Goal: Task Accomplishment & Management: Manage account settings

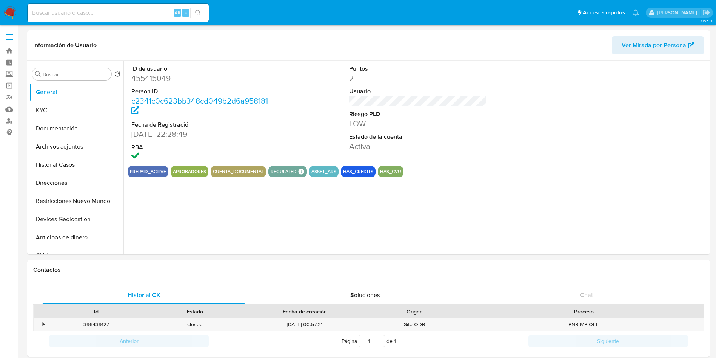
select select "10"
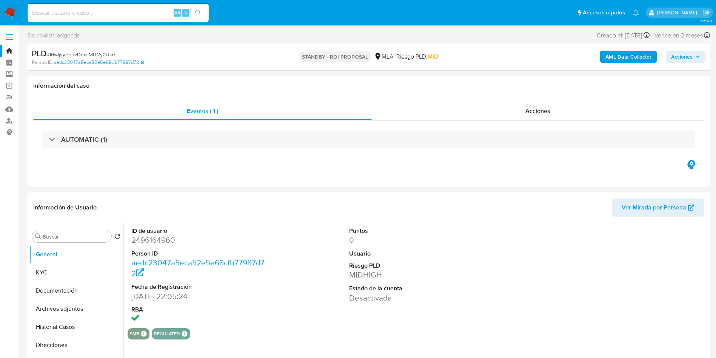
select select "10"
click at [122, 13] on input at bounding box center [118, 13] width 181 height 10
paste input "kBwY0n0a9ps7w2xIpf9UsM2z"
type input "kBwY0n0a9ps7w2xIpf9UsM2z"
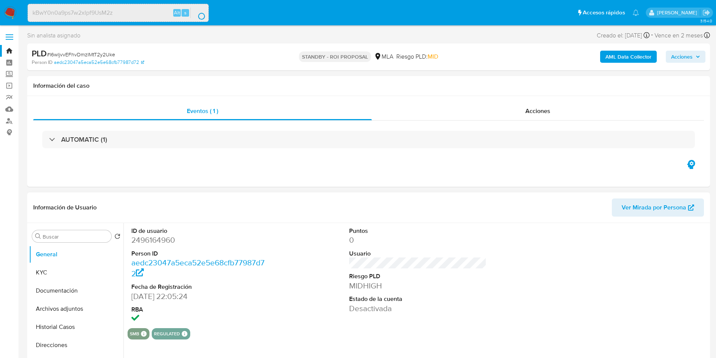
click at [166, 242] on dd "2496164960" at bounding box center [200, 240] width 138 height 11
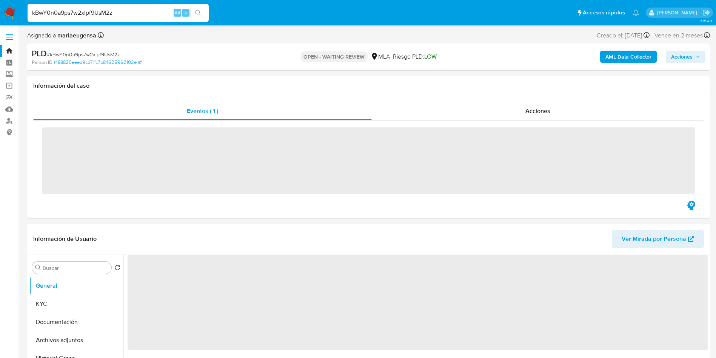
click at [9, 9] on img at bounding box center [10, 12] width 13 height 13
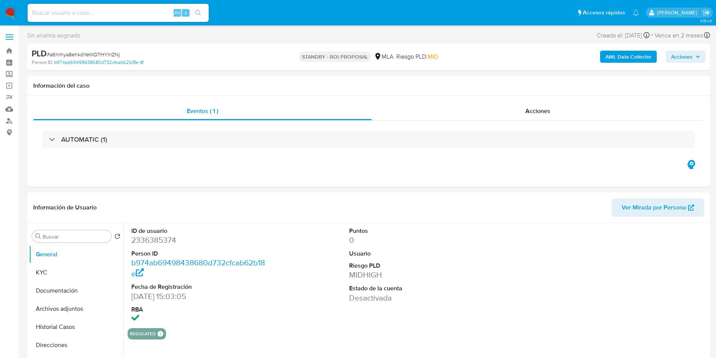
select select "10"
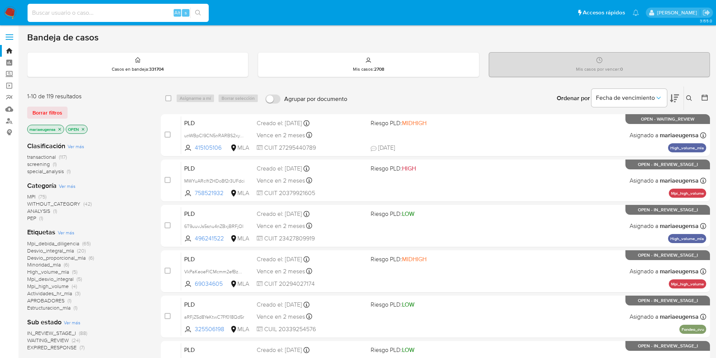
click at [95, 12] on input at bounding box center [118, 13] width 181 height 10
paste input "eEZzfvERbdgNtEQOL6yiFH24"
type input "eEZzfvERbdgNtEQOL6yiFH24"
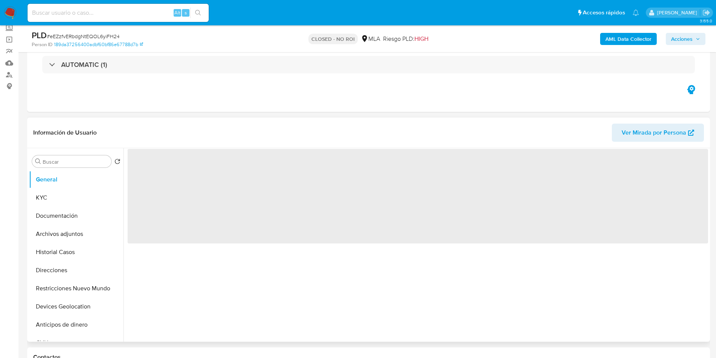
scroll to position [57, 0]
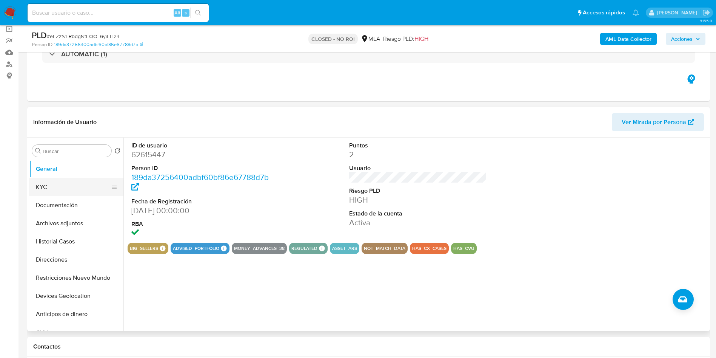
click at [72, 188] on button "KYC" at bounding box center [73, 187] width 88 height 18
select select "10"
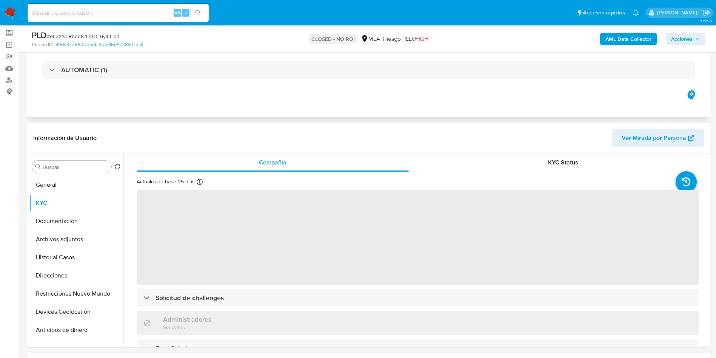
scroll to position [0, 0]
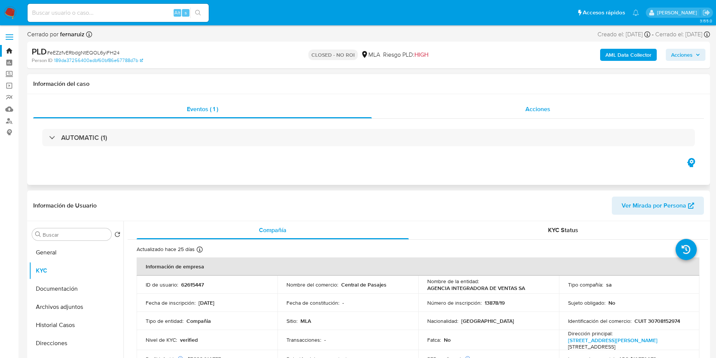
click at [545, 110] on span "Acciones" at bounding box center [538, 109] width 25 height 9
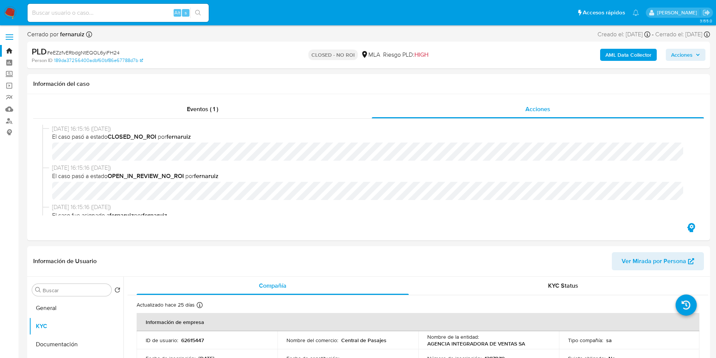
click at [117, 15] on input at bounding box center [118, 13] width 181 height 10
paste input "EdRWGU2PhpgVM6SubNNfZRhp"
type input "EdRWGU2PhpgVM6SubNNfZRhp"
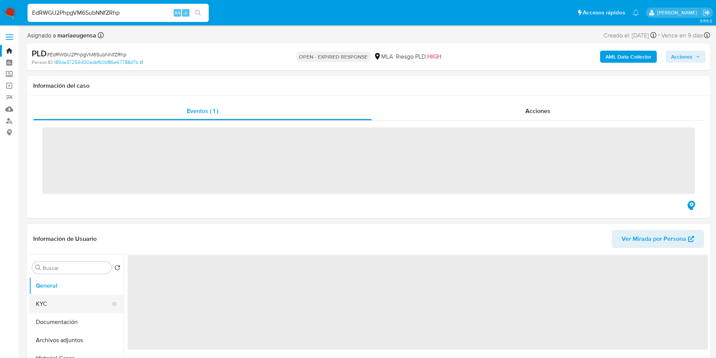
drag, startPoint x: 78, startPoint y: 303, endPoint x: 90, endPoint y: 299, distance: 12.9
click at [78, 303] on button "KYC" at bounding box center [73, 304] width 88 height 18
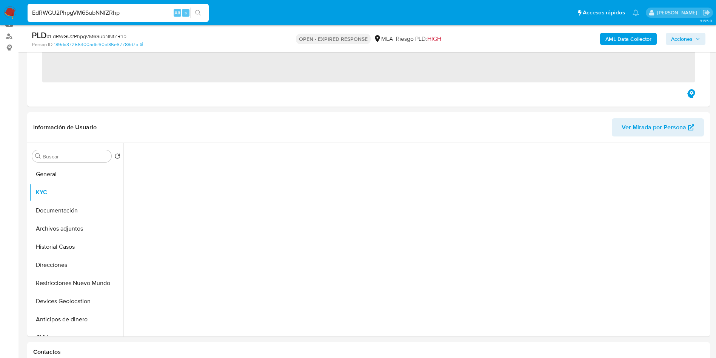
scroll to position [103, 0]
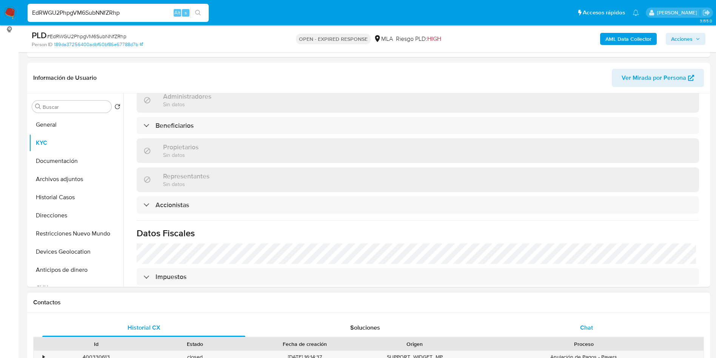
select select "10"
drag, startPoint x: 584, startPoint y: 327, endPoint x: 557, endPoint y: 312, distance: 31.3
click at [583, 326] on span "Chat" at bounding box center [586, 327] width 13 height 9
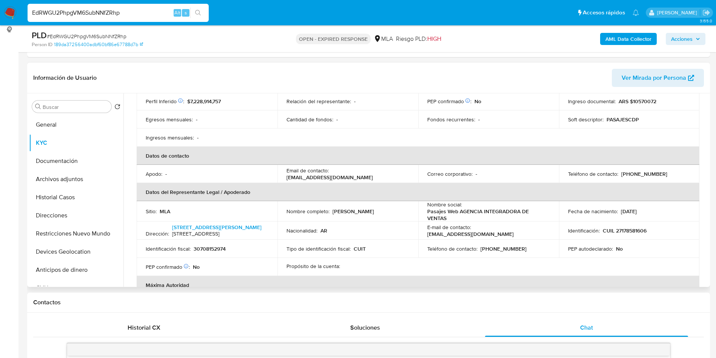
scroll to position [63, 0]
drag, startPoint x: 285, startPoint y: 184, endPoint x: 380, endPoint y: 184, distance: 94.4
click at [380, 183] on td "Email de contacto : mercadopago@centraldepasajes.com.ar" at bounding box center [348, 174] width 141 height 18
copy p "mercadopago@centraldepasajes.com.ar"
click at [345, 181] on p "mercadopago@centraldepasajes.com.ar" at bounding box center [330, 177] width 86 height 7
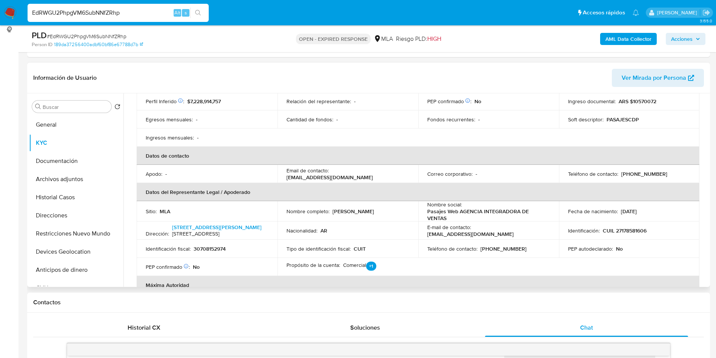
click at [345, 181] on p "mercadopago@centraldepasajes.com.ar" at bounding box center [330, 177] width 86 height 7
click at [389, 181] on div "Email de contacto : mercadopago@centraldepasajes.com.ar" at bounding box center [348, 174] width 123 height 14
click at [274, 190] on th "Datos del Representante Legal / Apoderado" at bounding box center [418, 192] width 563 height 18
drag, startPoint x: 282, startPoint y: 185, endPoint x: 380, endPoint y: 182, distance: 97.9
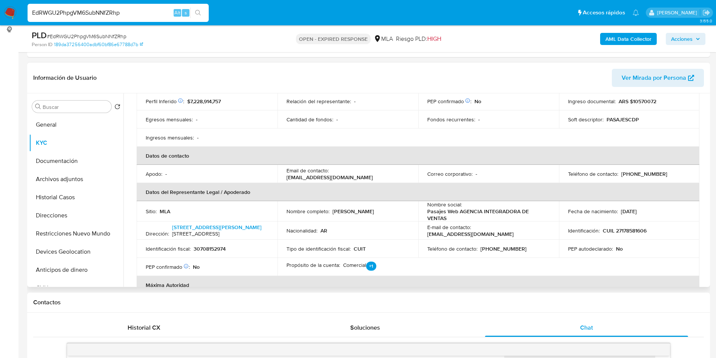
click at [380, 182] on td "Email de contacto : mercadopago@centraldepasajes.com.ar" at bounding box center [348, 174] width 141 height 18
copy p "mercadopago@centraldepasajes.com.ar"
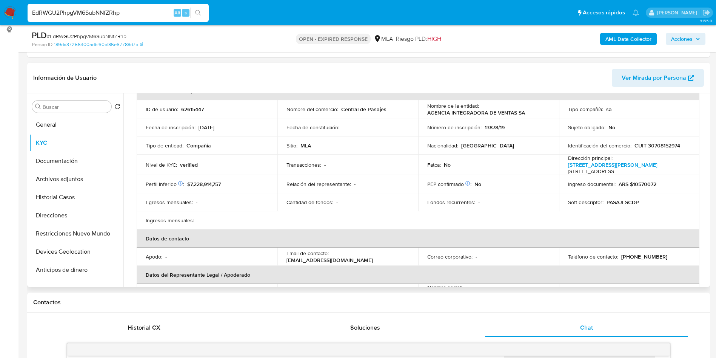
scroll to position [0, 0]
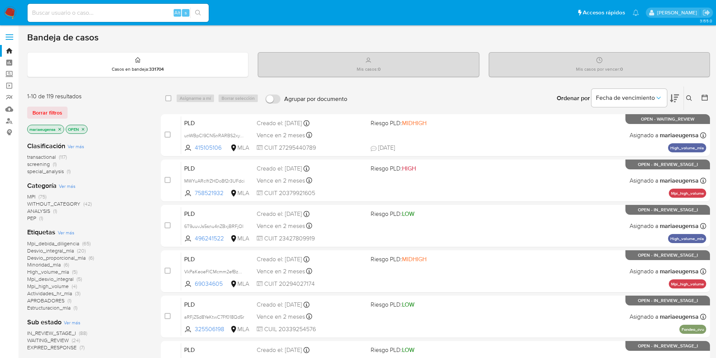
drag, startPoint x: 690, startPoint y: 96, endPoint x: 663, endPoint y: 112, distance: 31.0
click at [689, 98] on icon at bounding box center [690, 98] width 6 height 6
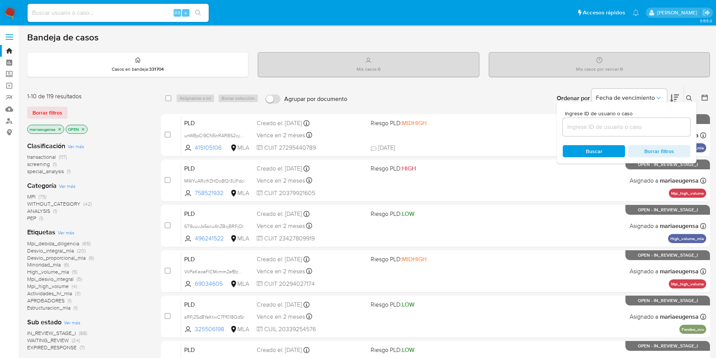
click at [643, 131] on input at bounding box center [627, 127] width 128 height 10
type input "kBwY0n0a9ps7w2xIpf9UsM2z"
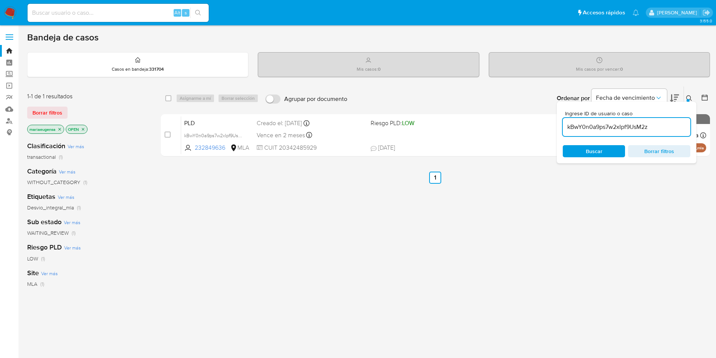
click at [690, 95] on icon at bounding box center [690, 98] width 6 height 6
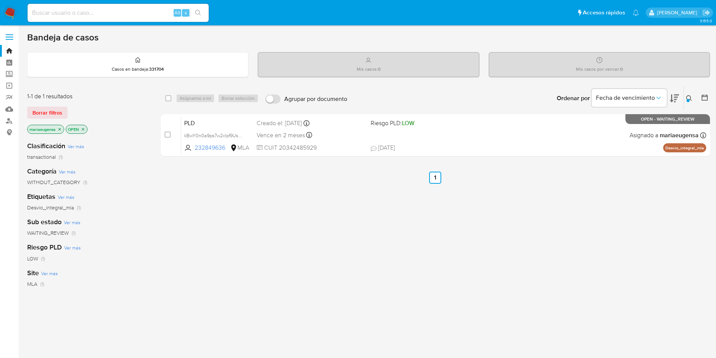
drag, startPoint x: 168, startPoint y: 133, endPoint x: 195, endPoint y: 103, distance: 41.2
click at [168, 132] on input "checkbox" at bounding box center [168, 134] width 6 height 6
checkbox input "true"
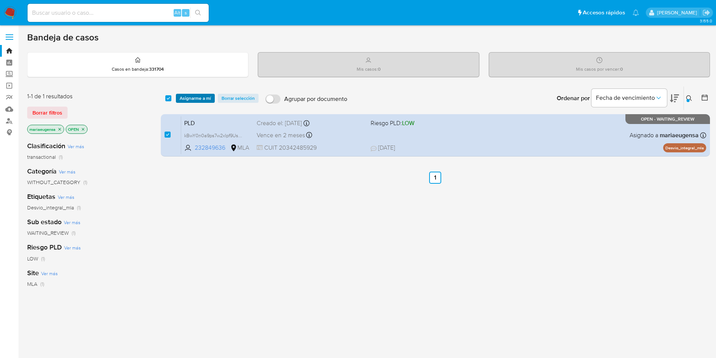
click at [196, 100] on span "Asignarme a mí" at bounding box center [195, 98] width 31 height 8
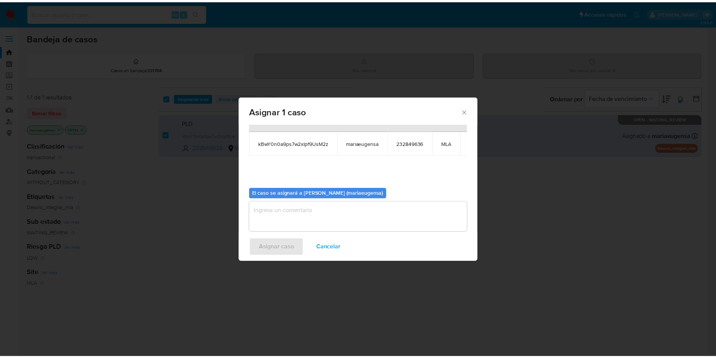
scroll to position [48, 0]
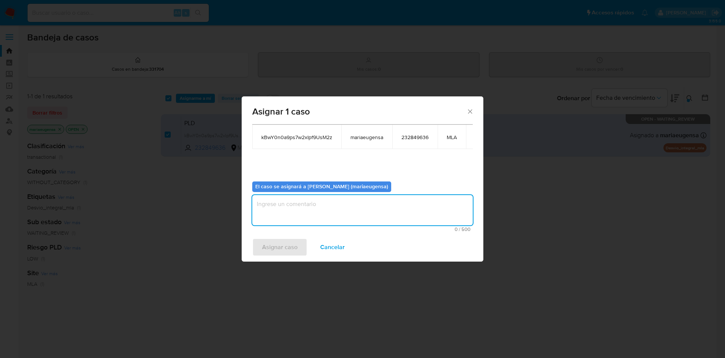
click at [287, 201] on textarea "assign-modal" at bounding box center [362, 210] width 221 height 30
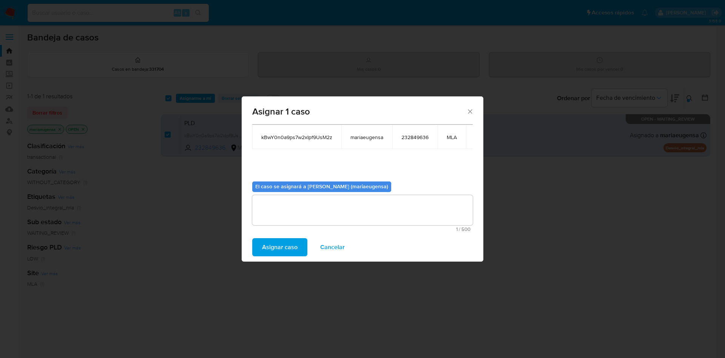
click at [278, 249] on span "Asignar caso" at bounding box center [280, 247] width 36 height 17
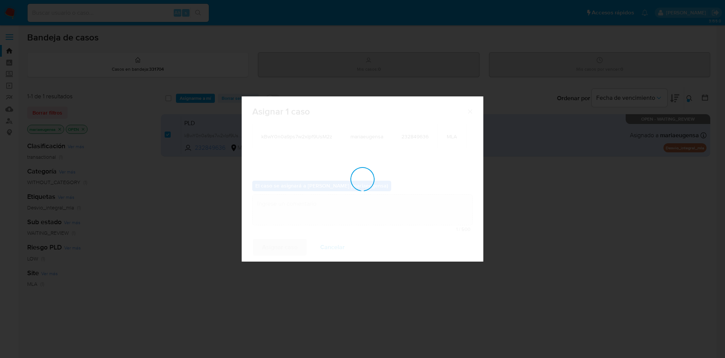
checkbox input "false"
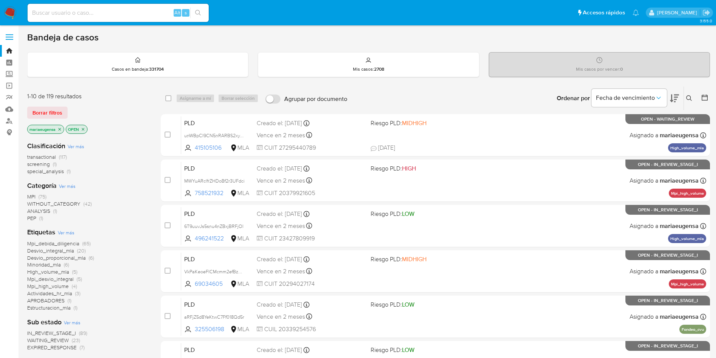
click at [690, 96] on icon at bounding box center [690, 98] width 6 height 6
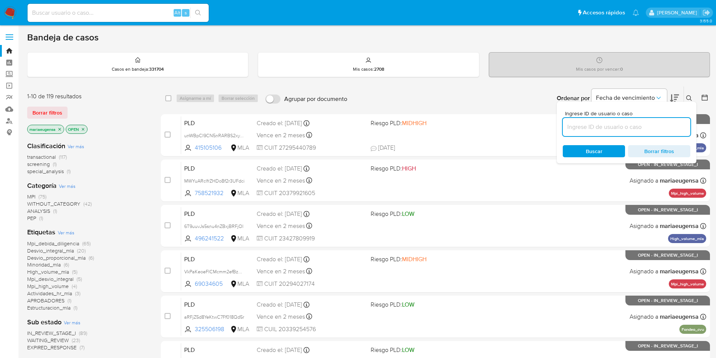
click at [651, 131] on input at bounding box center [627, 127] width 128 height 10
type input "1gTJ1gXsykq7WXmeJWmPZufr"
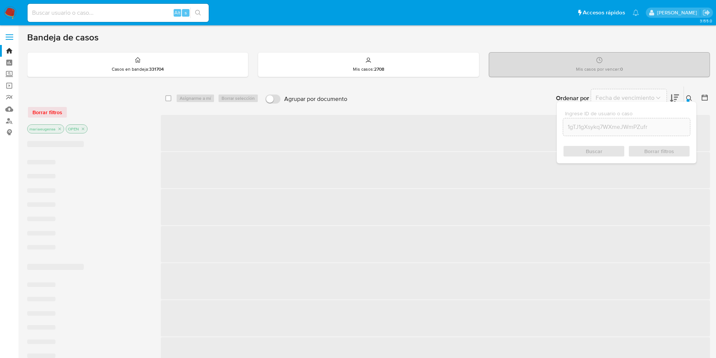
click at [687, 98] on icon at bounding box center [690, 98] width 6 height 6
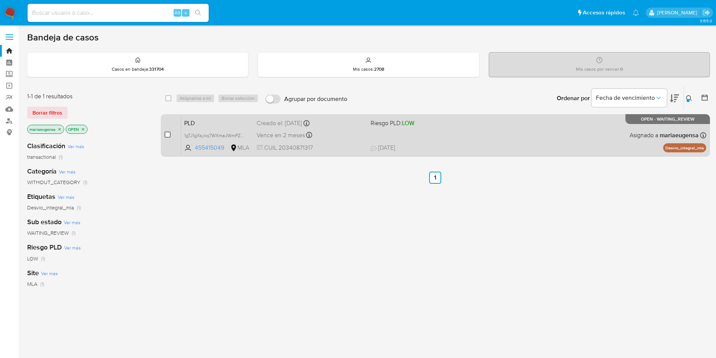
click at [169, 136] on input "checkbox" at bounding box center [168, 134] width 6 height 6
checkbox input "true"
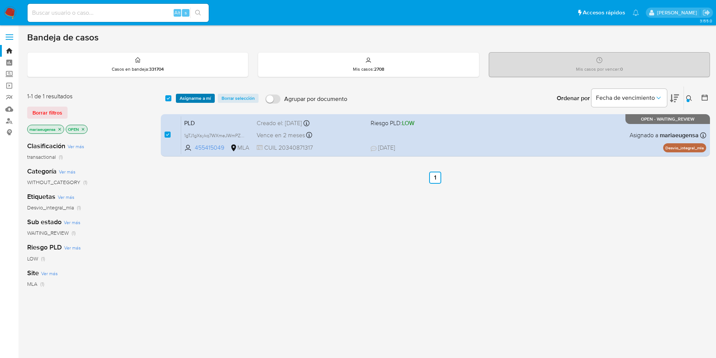
click at [198, 101] on span "Asignarme a mí" at bounding box center [195, 98] width 31 height 8
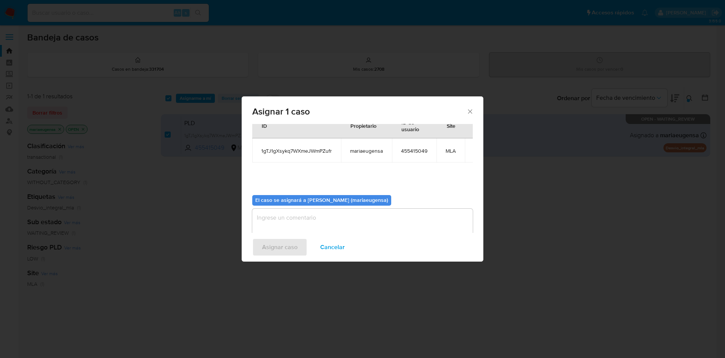
scroll to position [39, 0]
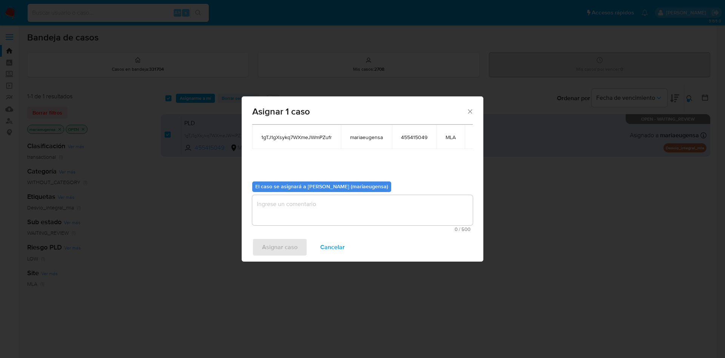
click at [287, 215] on textarea "assign-modal" at bounding box center [362, 210] width 221 height 30
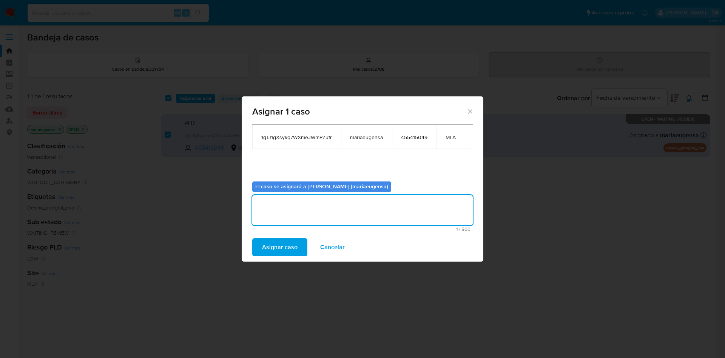
click at [281, 244] on span "Asignar caso" at bounding box center [280, 247] width 36 height 17
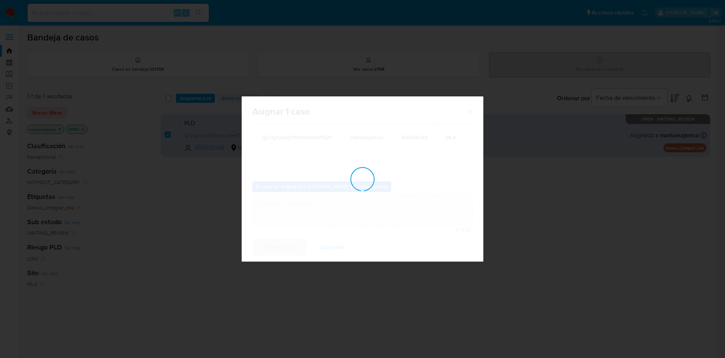
checkbox input "false"
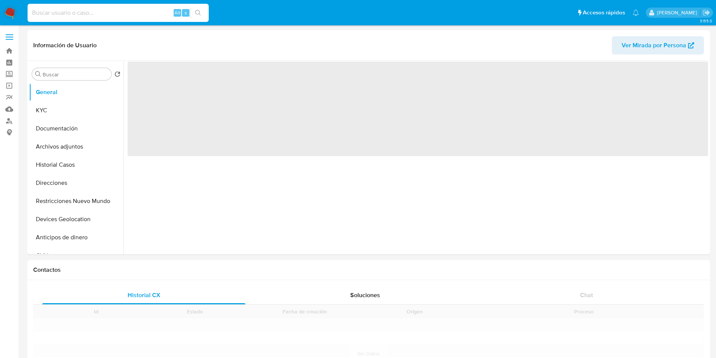
click at [152, 15] on input at bounding box center [118, 13] width 181 height 10
paste input "1gTJ1gXsykq7WXmeJWmPZufr"
type input "1gTJ1gXsykq7WXmeJWmPZufr"
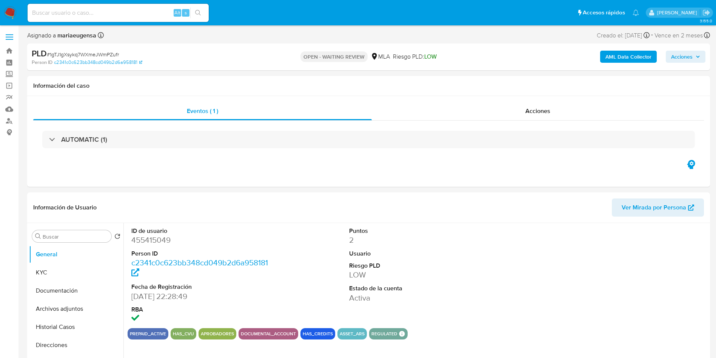
select select "10"
click at [128, 15] on input at bounding box center [118, 13] width 181 height 10
paste input "1gTJ1gXsykq7WXmeJWmPZufr"
type input "1gTJ1gXsykq7WXmeJWmPZufr"
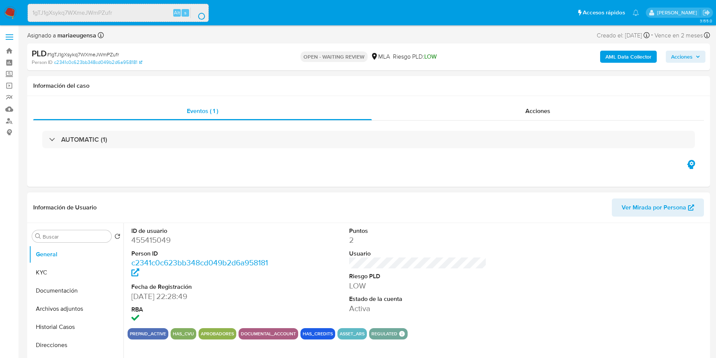
click at [142, 244] on dd "455415049" at bounding box center [200, 240] width 138 height 11
copy dd "455415049"
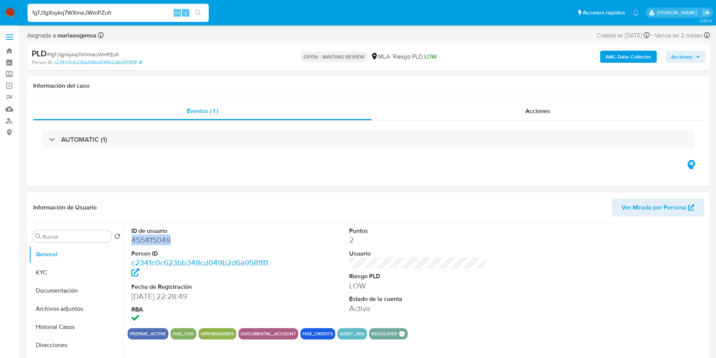
click at [157, 238] on dd "455415049" at bounding box center [200, 240] width 138 height 11
copy dd "455415049"
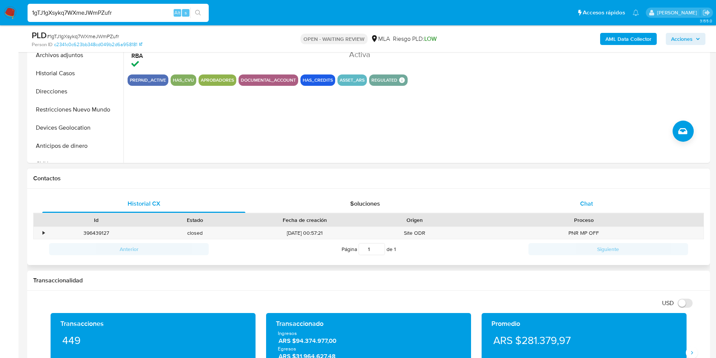
click at [579, 204] on div "Chat" at bounding box center [586, 204] width 203 height 18
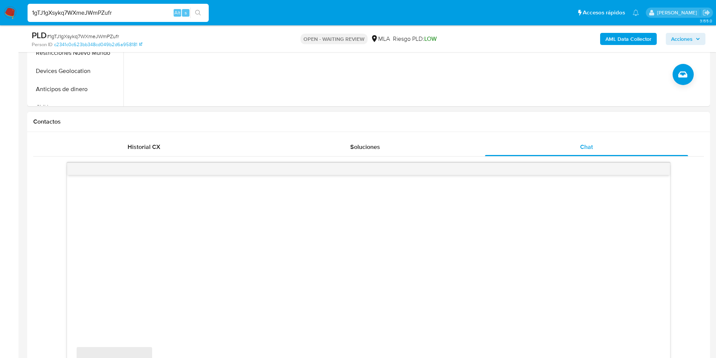
scroll to position [113, 0]
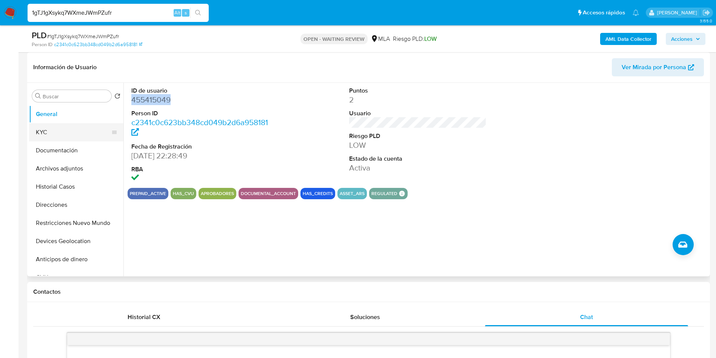
click at [56, 131] on button "KYC" at bounding box center [73, 132] width 88 height 18
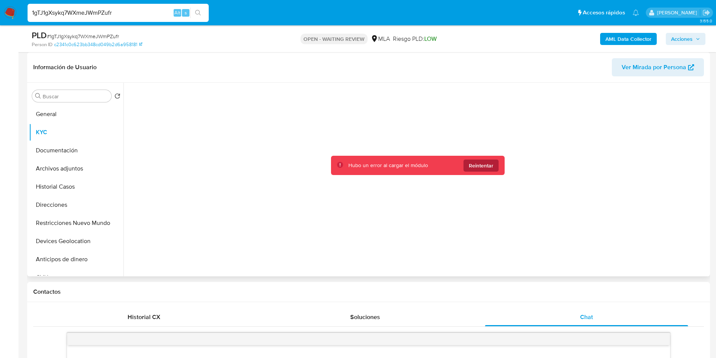
drag, startPoint x: 482, startPoint y: 174, endPoint x: 486, endPoint y: 170, distance: 6.4
click at [482, 174] on div "Hubo un error al cargar el módulo Reintentar" at bounding box center [418, 165] width 174 height 19
click at [486, 169] on span "Reintentar" at bounding box center [481, 165] width 25 height 12
click at [483, 164] on span "Reintentar" at bounding box center [481, 165] width 25 height 12
click at [471, 166] on span "Reintentar" at bounding box center [481, 165] width 25 height 12
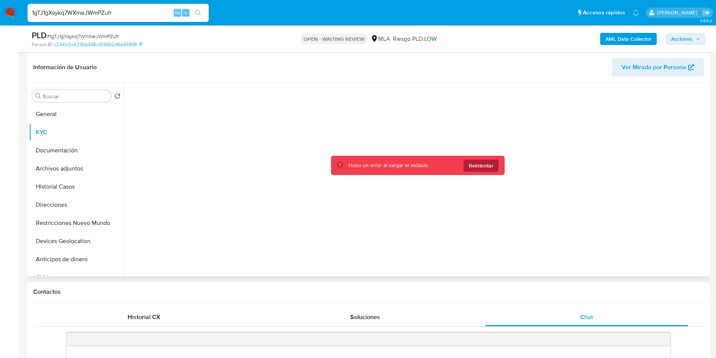
click at [488, 167] on span "Reintentar" at bounding box center [481, 165] width 25 height 12
click at [488, 166] on span "Reintentar" at bounding box center [481, 165] width 25 height 12
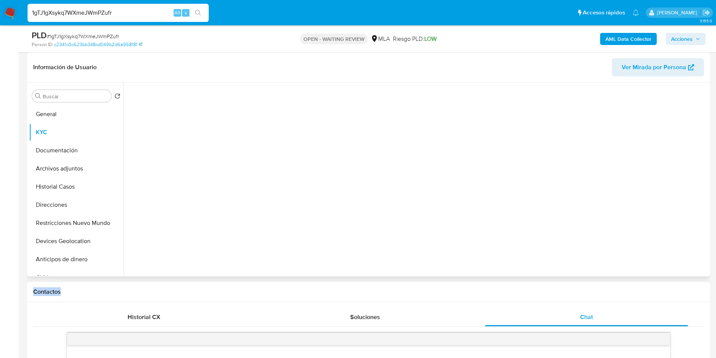
click at [488, 166] on div at bounding box center [418, 178] width 581 height 190
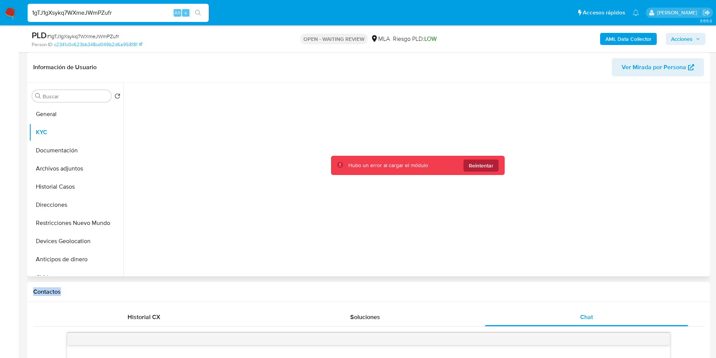
click at [478, 170] on span "Reintentar" at bounding box center [481, 165] width 25 height 12
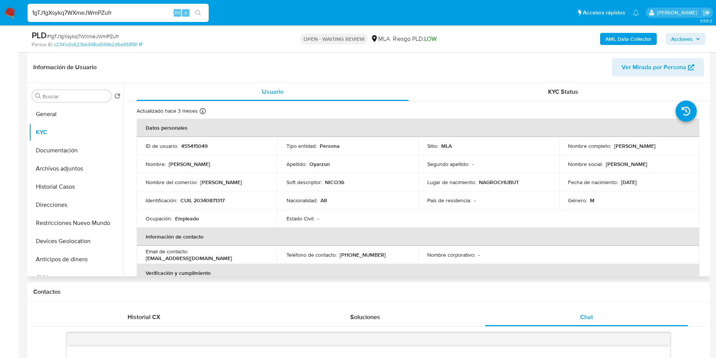
click at [209, 200] on p "CUIL 20340871317" at bounding box center [203, 200] width 44 height 7
copy p "20340871317"
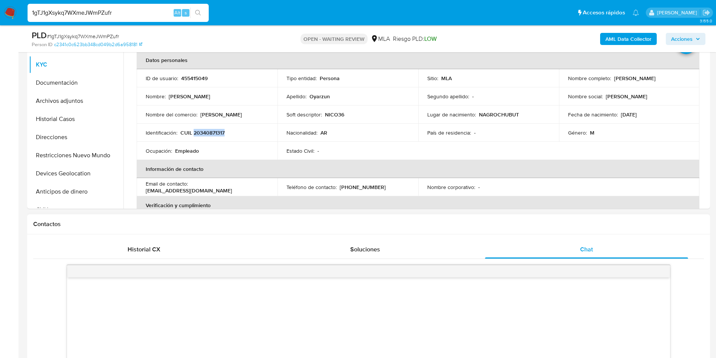
scroll to position [283, 0]
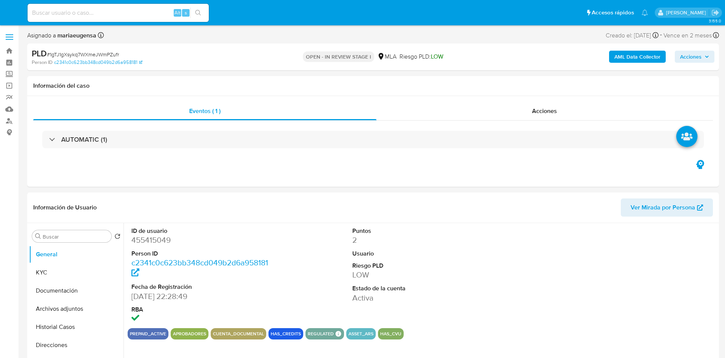
select select "10"
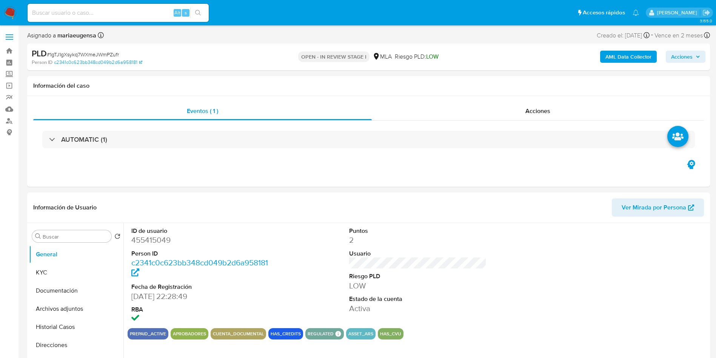
click at [103, 53] on span "# 1gTJ1gXsykq7WXmeJWmPZufr" at bounding box center [83, 55] width 72 height 8
click at [103, 52] on span "# 1gTJ1gXsykq7WXmeJWmPZufr" at bounding box center [83, 55] width 72 height 8
copy span "1gTJ1gXsykq7WXmeJWmPZufr"
click at [141, 236] on dd "455415049" at bounding box center [200, 240] width 138 height 11
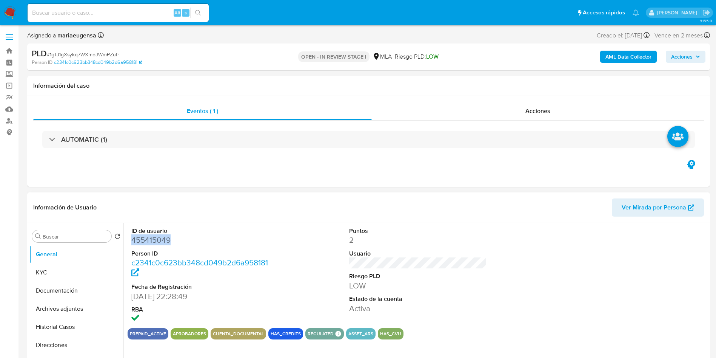
copy dd "455415049"
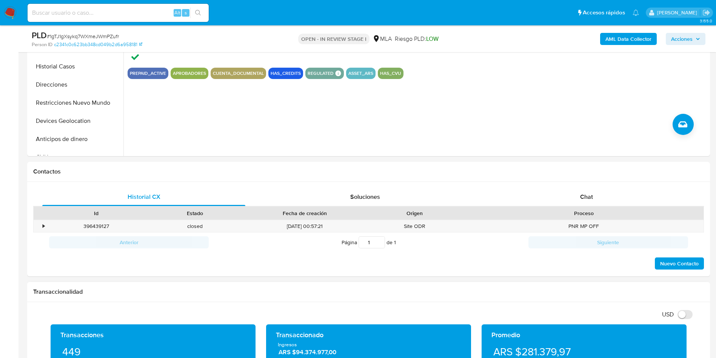
scroll to position [283, 0]
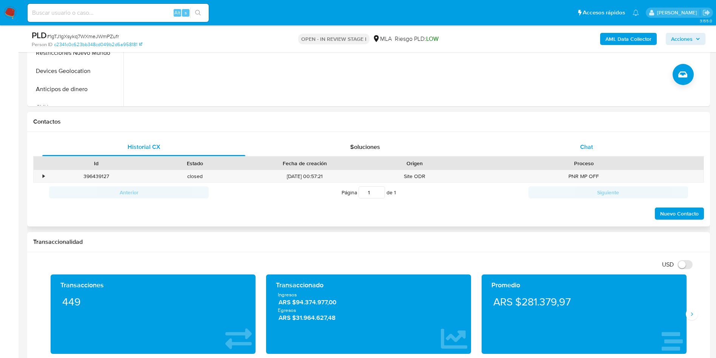
click at [608, 142] on div "Chat" at bounding box center [586, 147] width 203 height 18
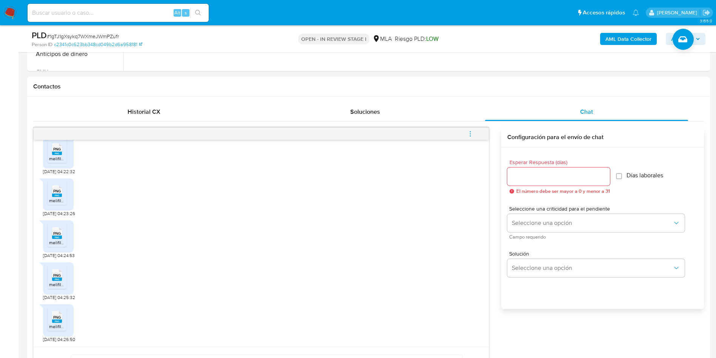
scroll to position [324, 0]
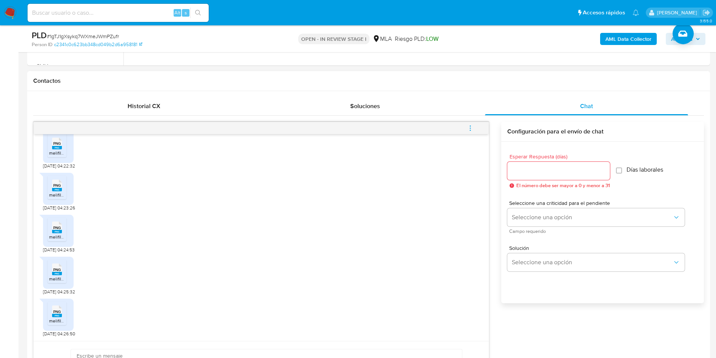
click at [306, 261] on div "PNG PNG melifile7813882080133244072.png 19/07/2025 04:25:32" at bounding box center [261, 274] width 437 height 42
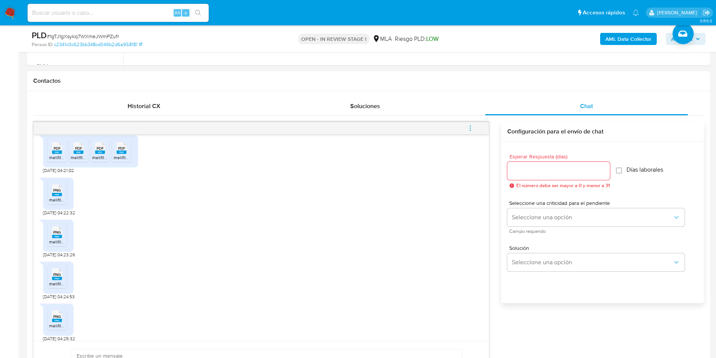
scroll to position [367, 0]
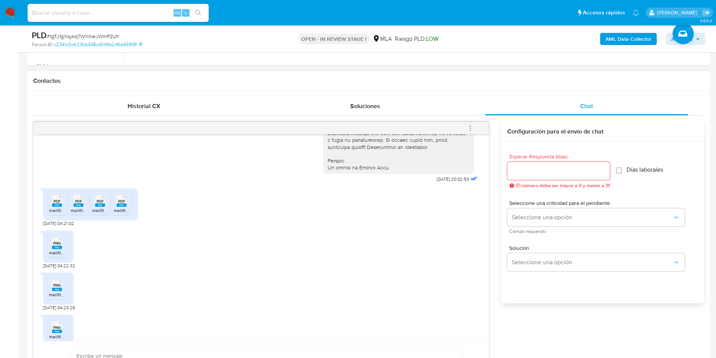
click at [56, 204] on span "PDF" at bounding box center [57, 201] width 7 height 5
click at [78, 204] on span "PDF" at bounding box center [78, 201] width 7 height 5
click at [101, 207] on rect at bounding box center [100, 204] width 10 height 3
click at [122, 207] on rect at bounding box center [122, 204] width 10 height 3
click at [54, 245] on span "PNG" at bounding box center [57, 243] width 8 height 5
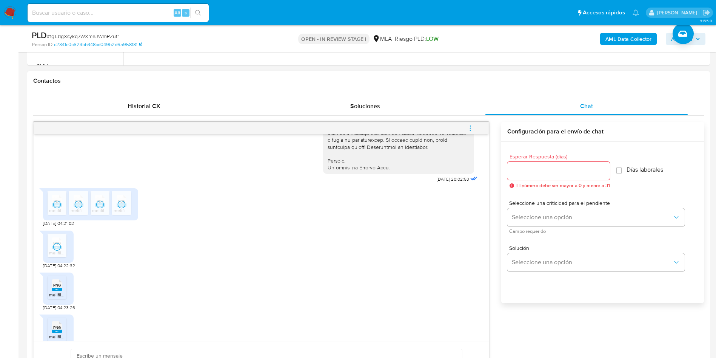
click at [62, 291] on rect at bounding box center [57, 288] width 10 height 3
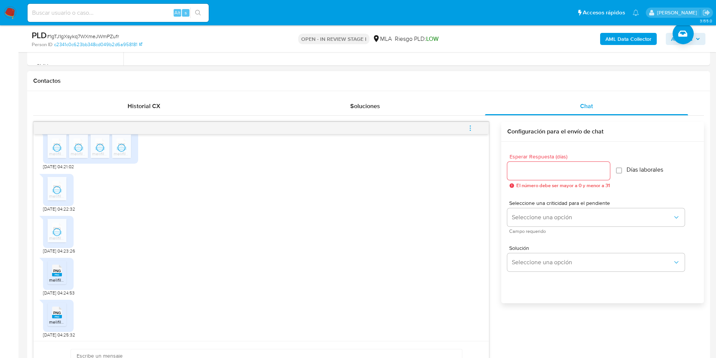
click at [68, 287] on ul "PNG PNG melifile679173172552738812.png" at bounding box center [59, 274] width 22 height 26
click at [45, 289] on div "PNG PNG melifile679173172552738812.png" at bounding box center [58, 274] width 31 height 32
click at [60, 276] on rect at bounding box center [57, 274] width 10 height 3
click at [59, 315] on span "PNG" at bounding box center [57, 312] width 8 height 5
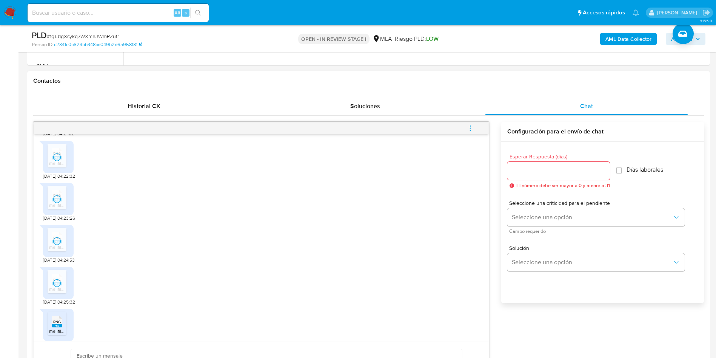
scroll to position [480, 0]
drag, startPoint x: 56, startPoint y: 312, endPoint x: 85, endPoint y: 303, distance: 30.5
click at [56, 312] on span "PNG" at bounding box center [57, 311] width 8 height 5
click at [472, 128] on icon "menu-action" at bounding box center [470, 128] width 7 height 7
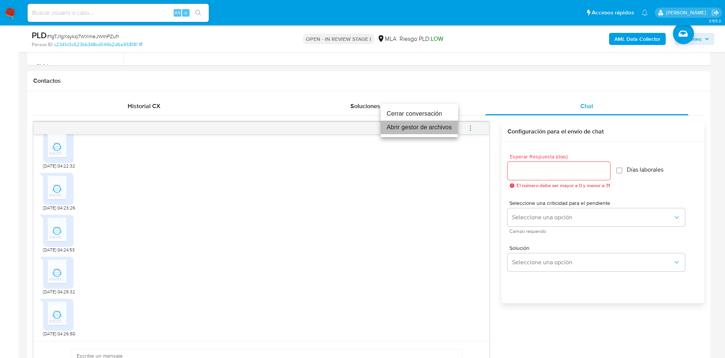
click at [431, 131] on li "Abrir gestor de archivos" at bounding box center [419, 127] width 77 height 14
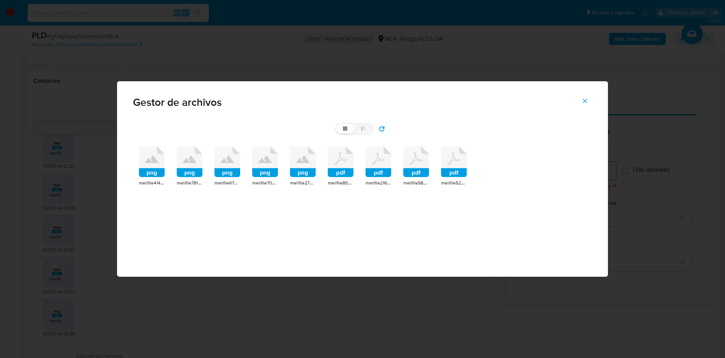
click at [154, 161] on icon at bounding box center [152, 159] width 14 height 8
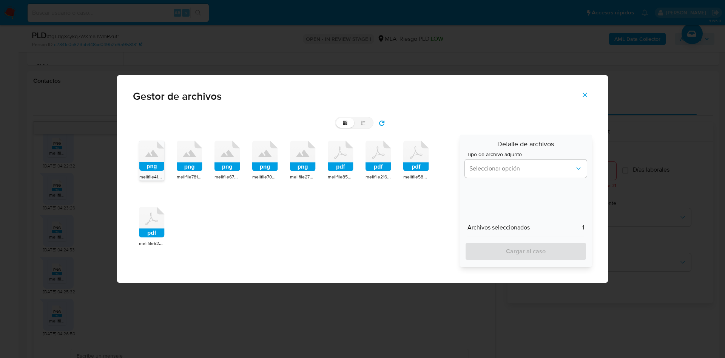
click at [164, 157] on icon at bounding box center [151, 156] width 25 height 30
click at [222, 155] on icon at bounding box center [227, 154] width 14 height 8
click at [259, 157] on icon at bounding box center [265, 154] width 14 height 8
click at [164, 157] on icon at bounding box center [151, 156] width 25 height 30
click at [164, 160] on icon at bounding box center [151, 156] width 25 height 30
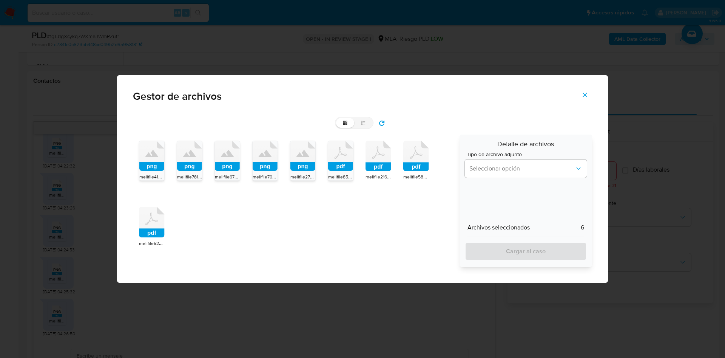
click at [164, 161] on icon at bounding box center [151, 156] width 25 height 30
drag, startPoint x: 420, startPoint y: 157, endPoint x: 411, endPoint y: 164, distance: 11.2
click at [164, 160] on icon at bounding box center [151, 156] width 25 height 30
click at [140, 231] on rect at bounding box center [152, 232] width 26 height 9
click at [471, 167] on span "Seleccionar opción" at bounding box center [521, 169] width 105 height 8
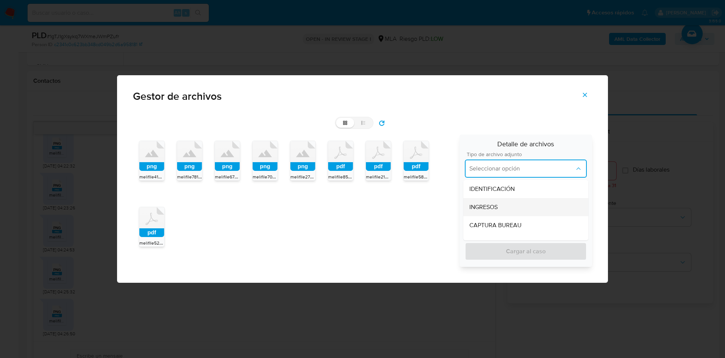
click at [477, 204] on span "INGRESOS" at bounding box center [483, 207] width 28 height 8
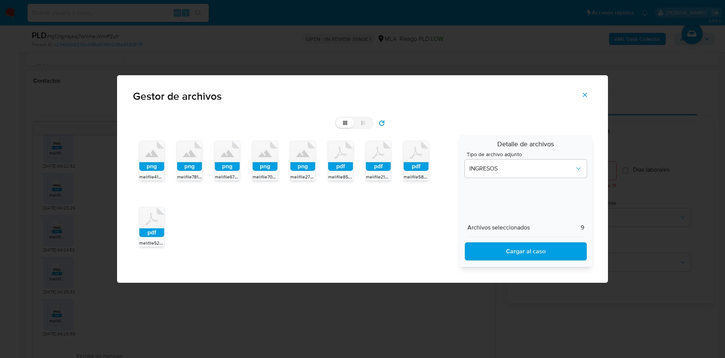
click at [486, 249] on span "Cargar al caso" at bounding box center [526, 251] width 102 height 17
click at [585, 91] on span "Cerrar" at bounding box center [585, 94] width 7 height 17
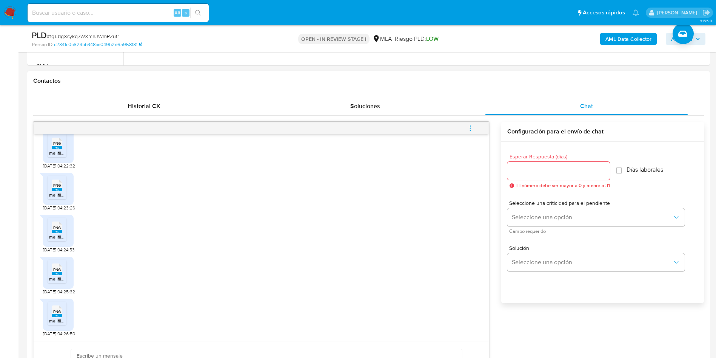
click at [34, 183] on div "17/07/2025 20:02:53 PDF PDF melifile8571497948233723188.pdf PDF PDF melifile216…" at bounding box center [261, 237] width 455 height 207
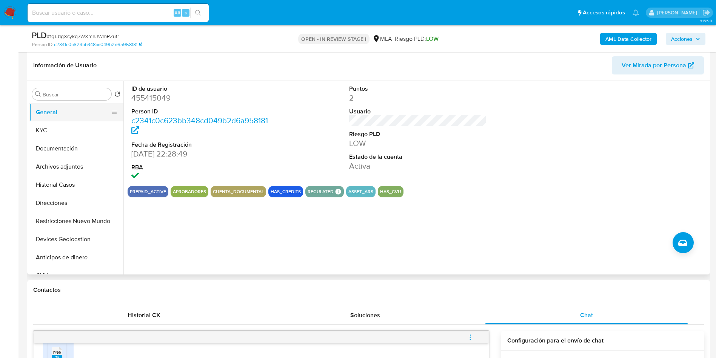
scroll to position [97, 0]
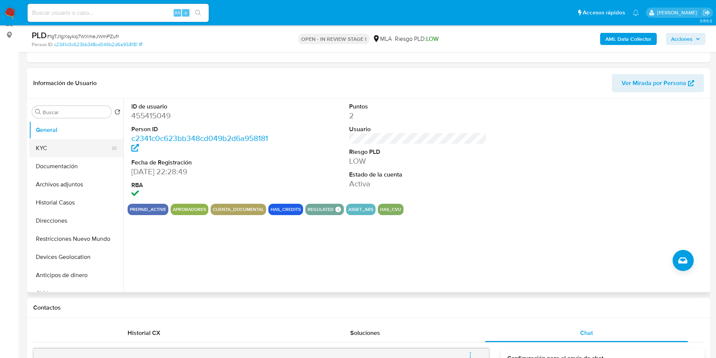
click at [51, 157] on button "Documentación" at bounding box center [76, 166] width 94 height 18
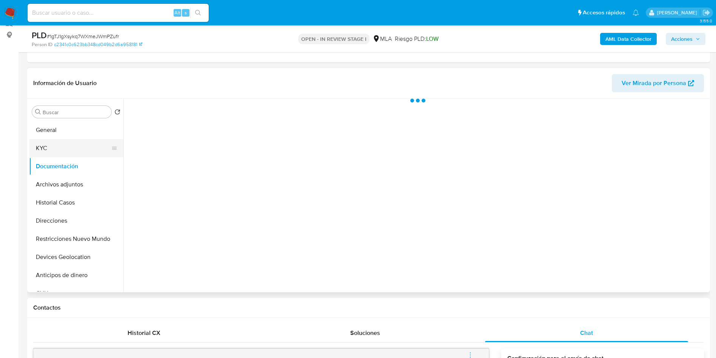
click at [80, 140] on button "KYC" at bounding box center [73, 148] width 88 height 18
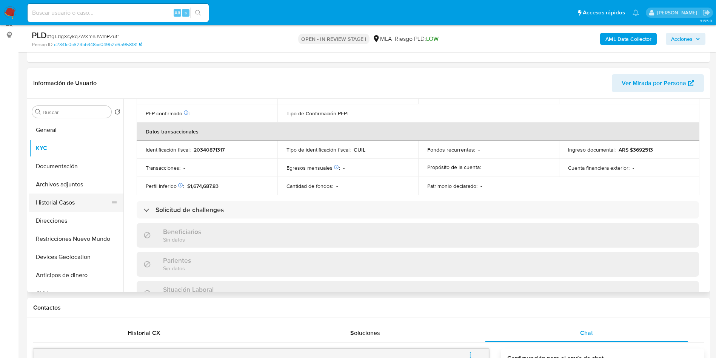
scroll to position [384, 0]
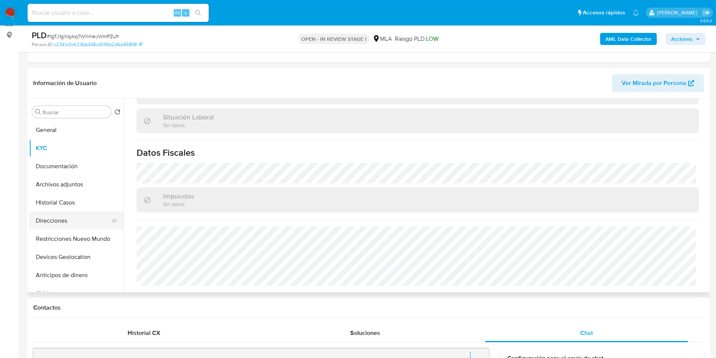
click at [51, 218] on button "Direcciones" at bounding box center [73, 221] width 88 height 18
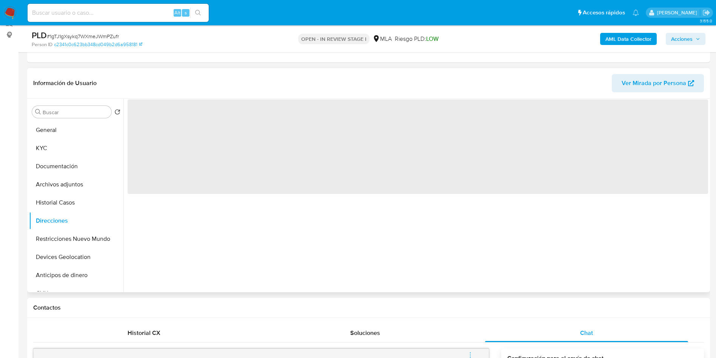
scroll to position [0, 0]
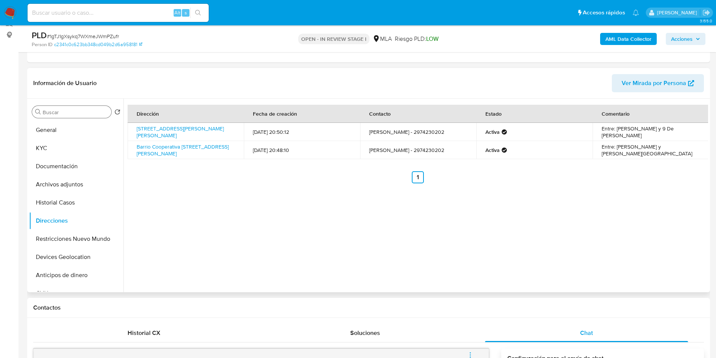
click at [79, 111] on input "Buscar" at bounding box center [76, 112] width 66 height 7
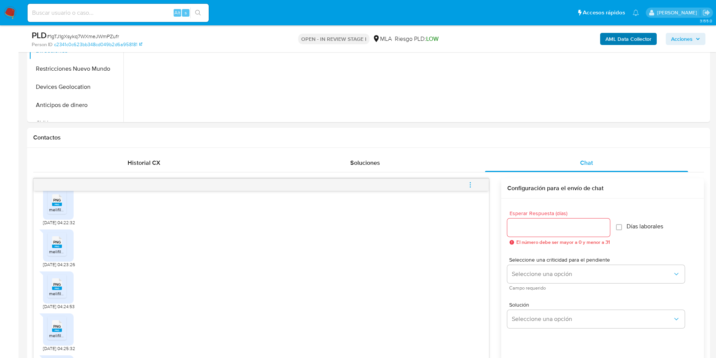
drag, startPoint x: 607, startPoint y: 29, endPoint x: 612, endPoint y: 37, distance: 8.9
click at [607, 30] on div "AML Data Collector Acciones" at bounding box center [594, 39] width 223 height 18
click at [612, 37] on b "AML Data Collector" at bounding box center [629, 39] width 46 height 12
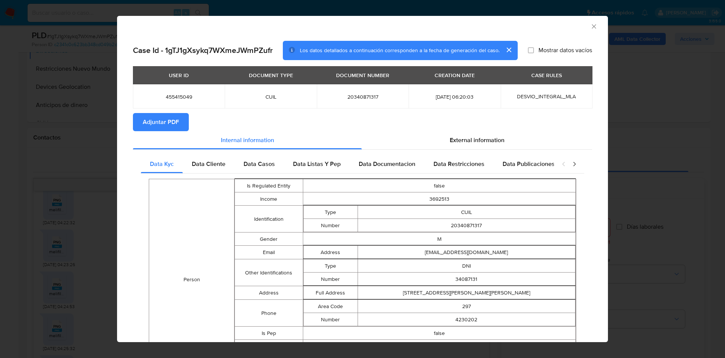
click at [157, 124] on span "Adjuntar PDF" at bounding box center [161, 122] width 36 height 17
click at [590, 28] on icon "Cerrar ventana" at bounding box center [594, 27] width 8 height 8
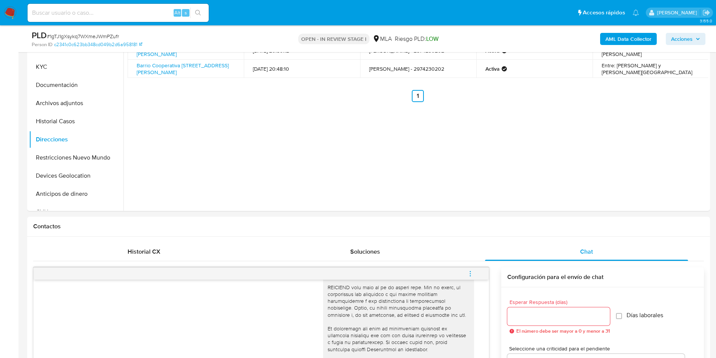
scroll to position [41, 0]
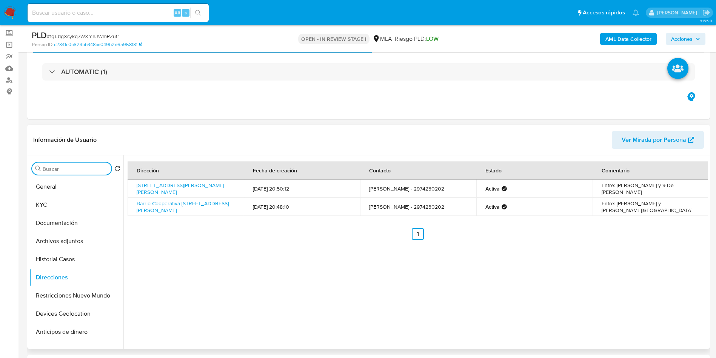
click at [56, 167] on input "Buscar" at bounding box center [76, 168] width 66 height 7
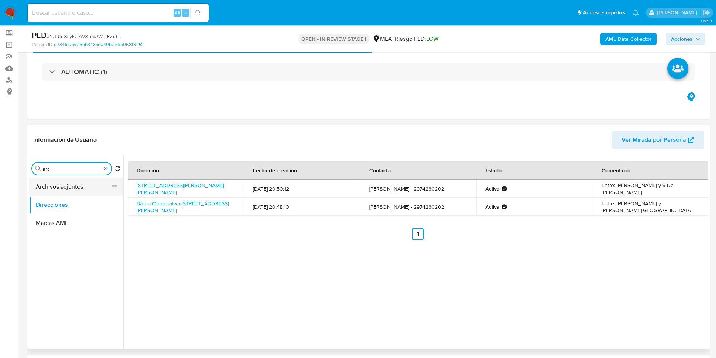
type input "arc"
click at [65, 192] on button "Archivos adjuntos" at bounding box center [73, 187] width 88 height 18
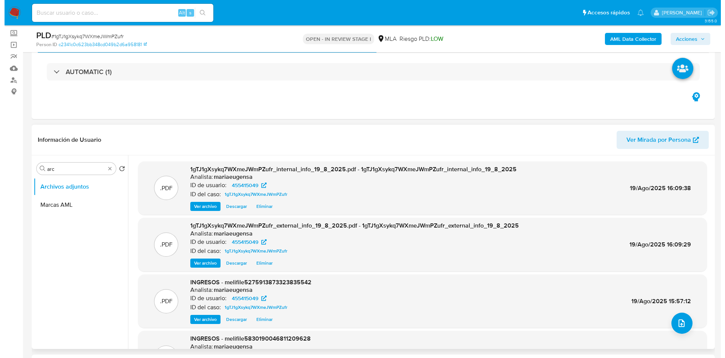
scroll to position [57, 0]
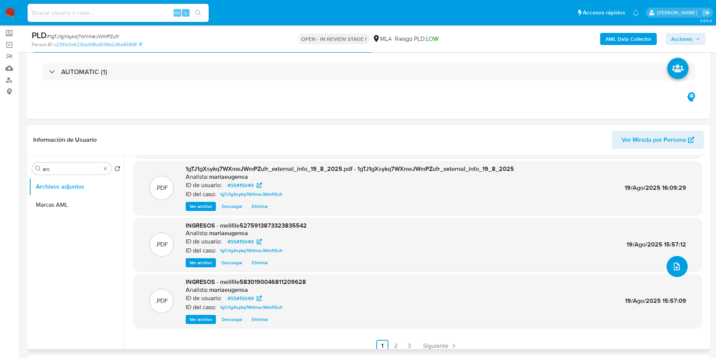
click at [678, 270] on span "upload-file" at bounding box center [677, 266] width 9 height 9
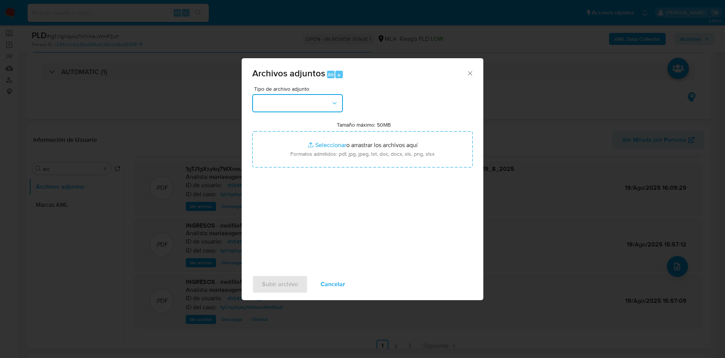
click at [307, 106] on button "button" at bounding box center [297, 103] width 91 height 18
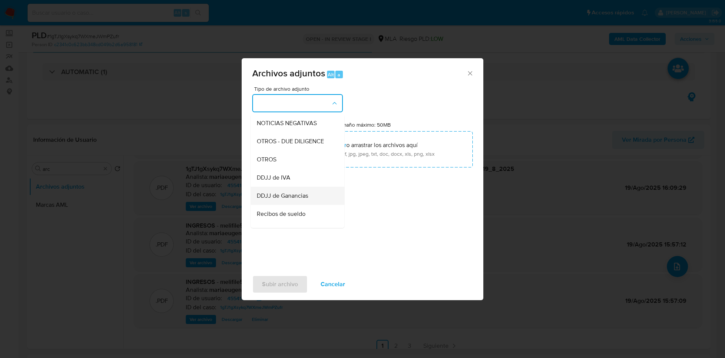
scroll to position [113, 0]
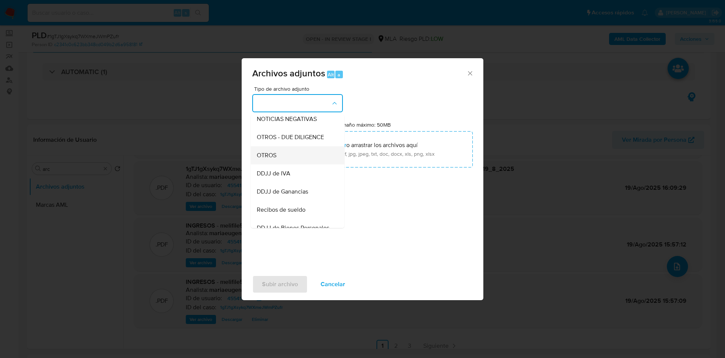
click at [279, 164] on div "OTROS" at bounding box center [295, 155] width 77 height 18
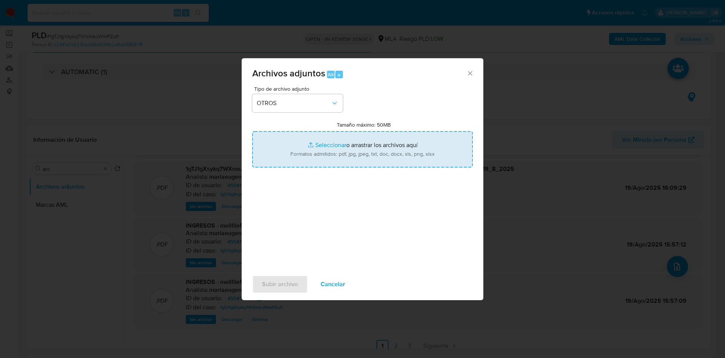
click at [323, 142] on input "Tamaño máximo: 50MB Seleccionar archivos" at bounding box center [362, 149] width 221 height 36
type input "C:\fakepath\Movimientos.xlsx"
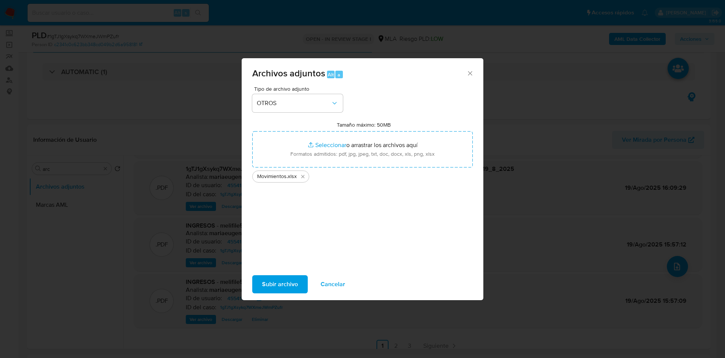
click at [286, 283] on span "Subir archivo" at bounding box center [280, 284] width 36 height 17
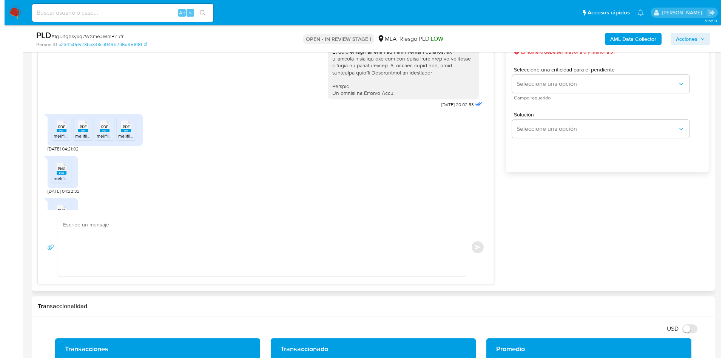
scroll to position [407, 0]
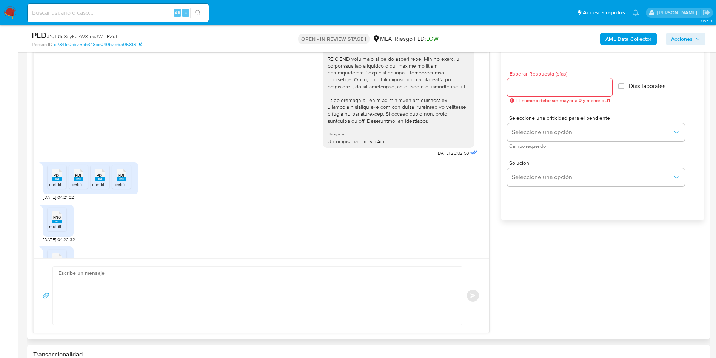
click at [519, 89] on input "Esperar Respuesta (días)" at bounding box center [560, 87] width 105 height 10
type input "2"
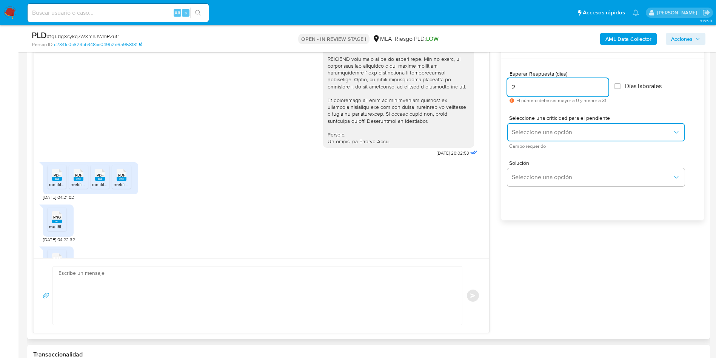
click at [540, 129] on span "Seleccione una opción" at bounding box center [592, 132] width 161 height 8
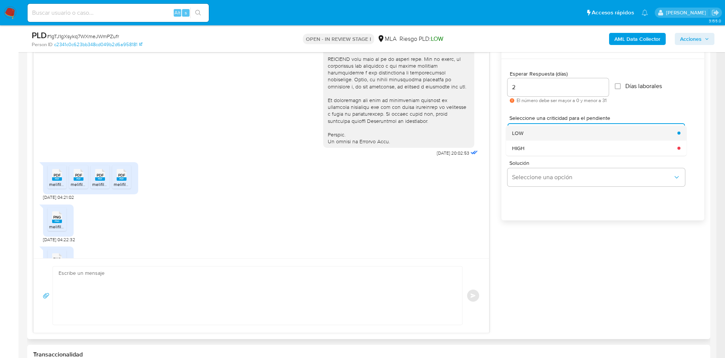
click at [537, 134] on div "LOW" at bounding box center [592, 132] width 161 height 15
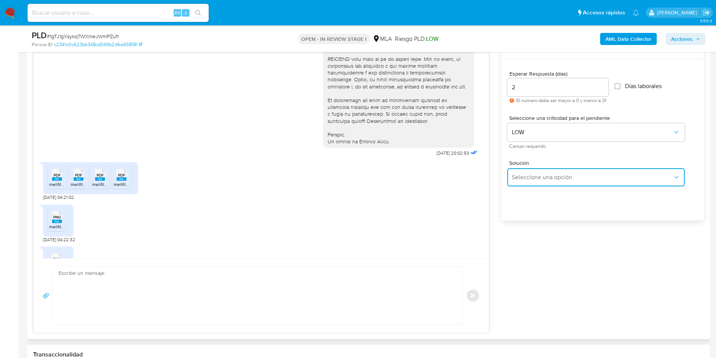
click at [525, 184] on button "Seleccione una opción" at bounding box center [597, 177] width 178 height 18
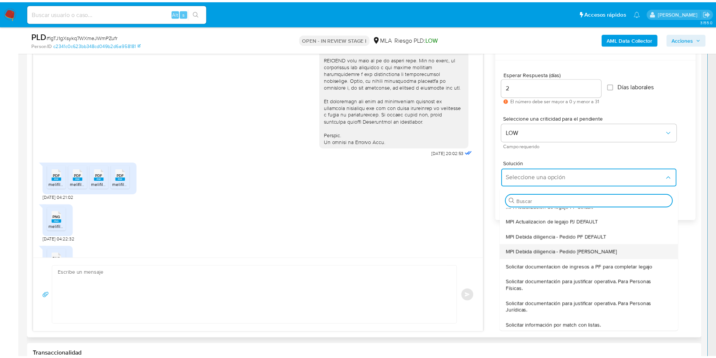
scroll to position [57, 0]
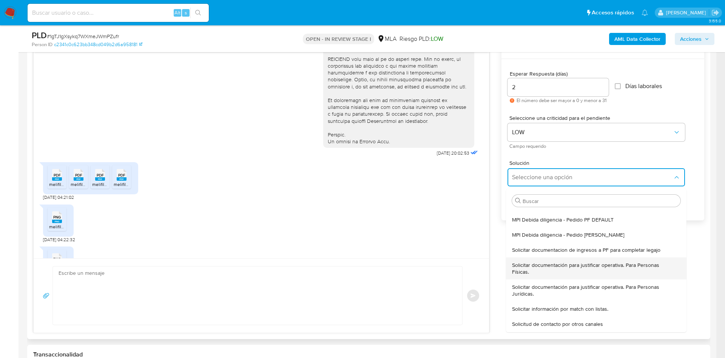
click at [535, 270] on span "Solicitar documentación para justificar operativa. Para Personas Físicas." at bounding box center [594, 268] width 164 height 14
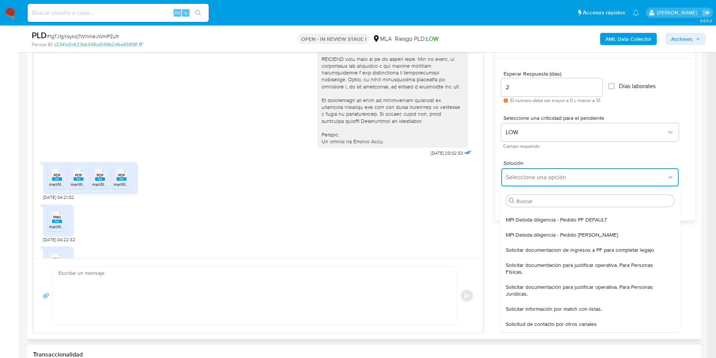
type textarea "Hola,En función de las operaciones registradas en tu cuenta de Mercado Pago, ne…"
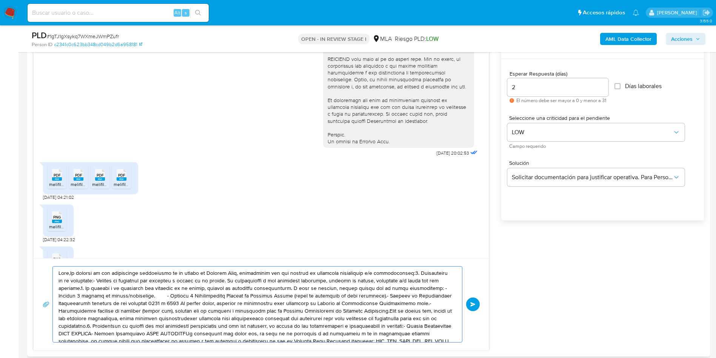
click at [276, 290] on textarea at bounding box center [256, 304] width 394 height 76
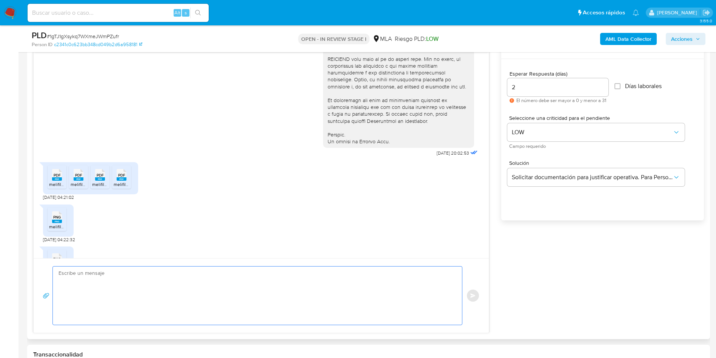
paste textarea "Hola, Muchas gracias por la documentación enviada. En función de las operacione…"
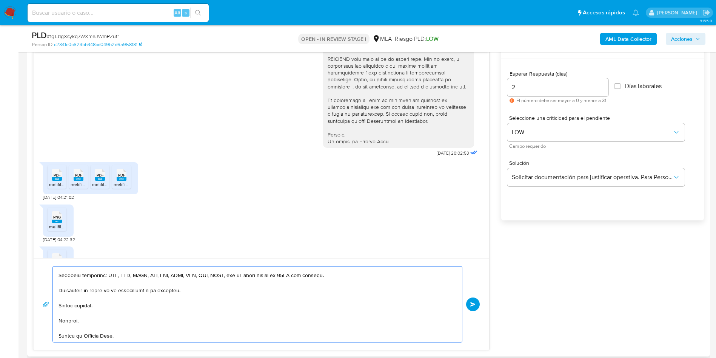
click at [276, 290] on textarea at bounding box center [256, 304] width 394 height 76
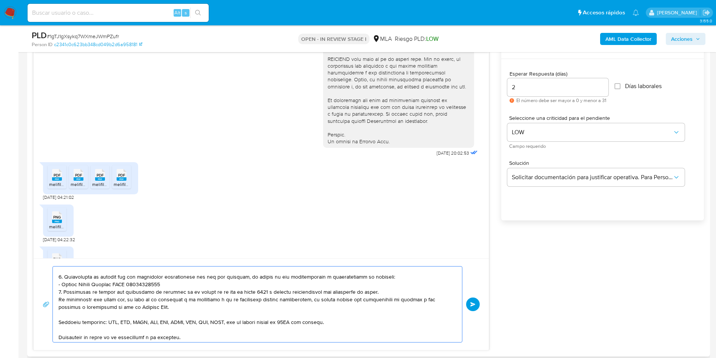
click at [393, 278] on textarea at bounding box center [256, 304] width 394 height 76
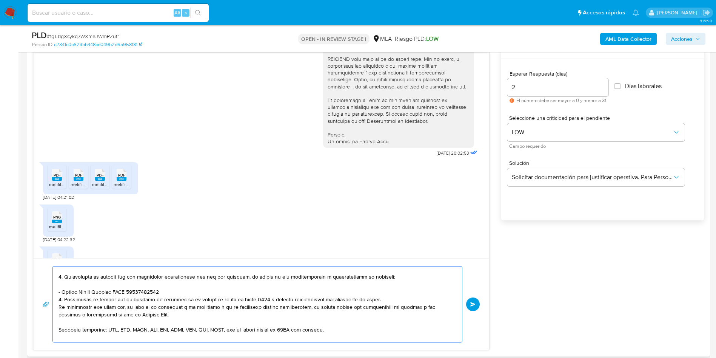
scroll to position [64, 0]
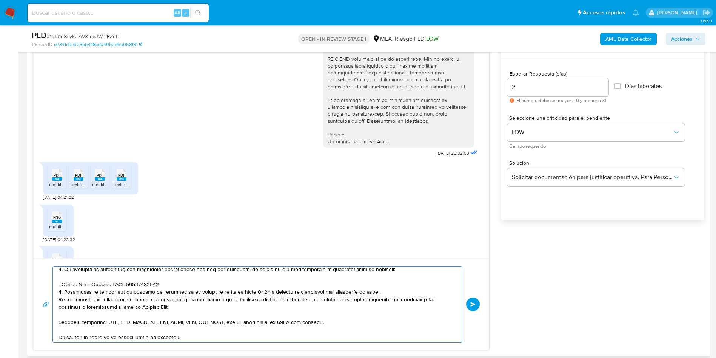
click at [181, 287] on textarea at bounding box center [256, 304] width 394 height 76
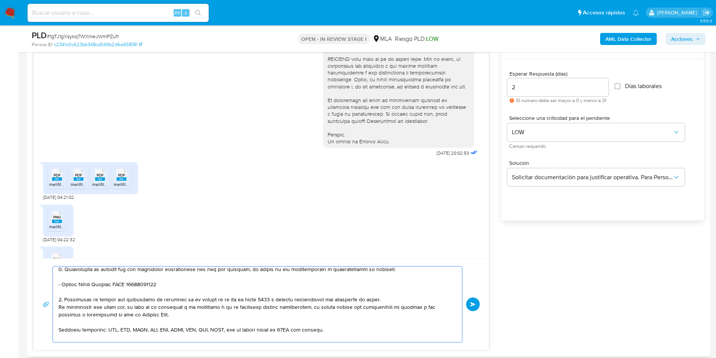
scroll to position [121, 0]
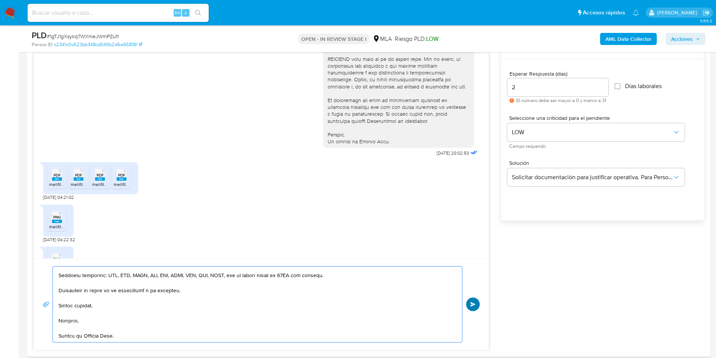
type textarea "Hola, Muchas gracias por la documentación enviada. En función de las operacione…"
click at [470, 306] on button "Enviar" at bounding box center [473, 304] width 14 height 14
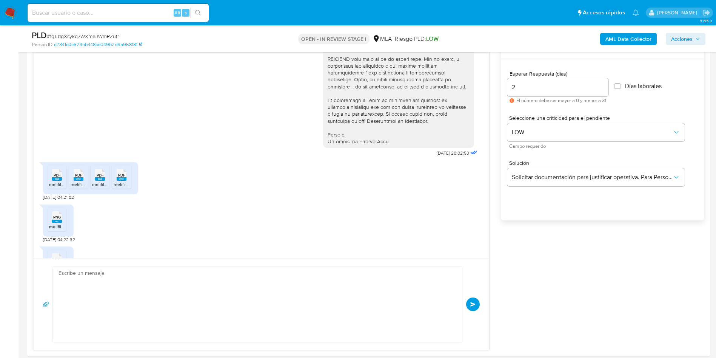
scroll to position [749, 0]
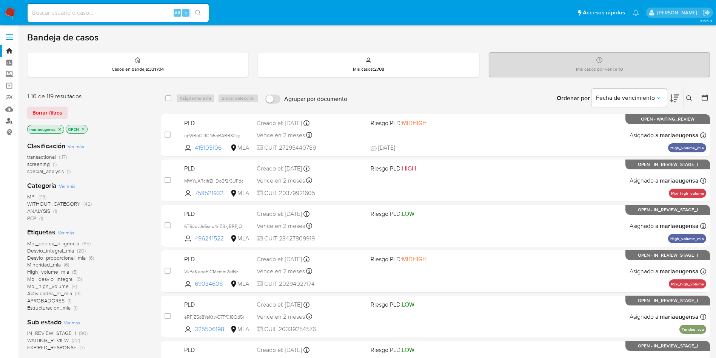
click at [8, 122] on link "Buscador de personas" at bounding box center [45, 121] width 90 height 12
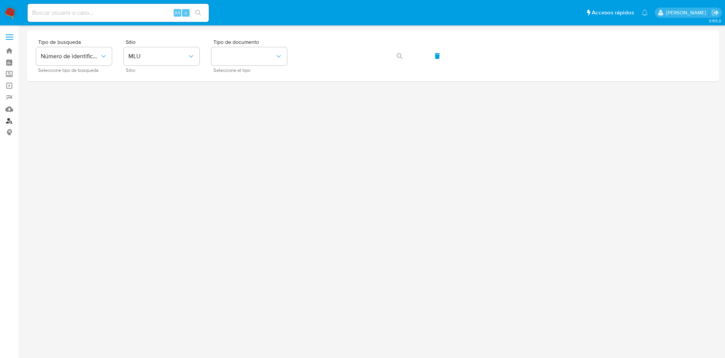
click at [10, 123] on link "Buscador de personas" at bounding box center [45, 121] width 90 height 12
click at [139, 59] on span "MLU" at bounding box center [157, 56] width 59 height 8
click at [188, 55] on icon "site_id" at bounding box center [191, 56] width 8 height 8
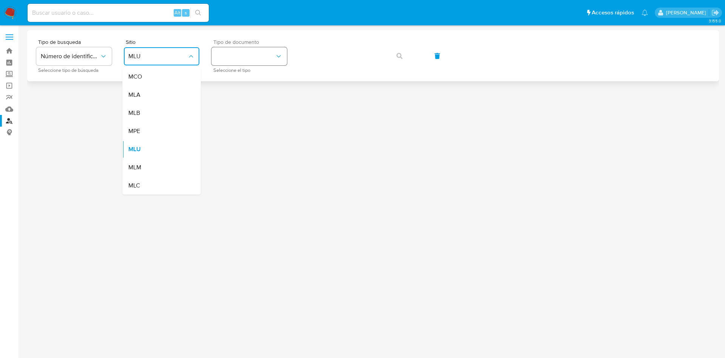
drag, startPoint x: 167, startPoint y: 96, endPoint x: 235, endPoint y: 55, distance: 79.3
click at [167, 95] on div "MLA" at bounding box center [159, 95] width 62 height 18
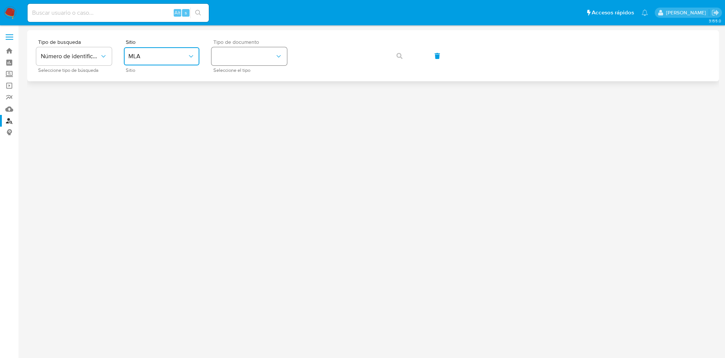
click at [239, 50] on button "identificationType" at bounding box center [250, 56] width 76 height 18
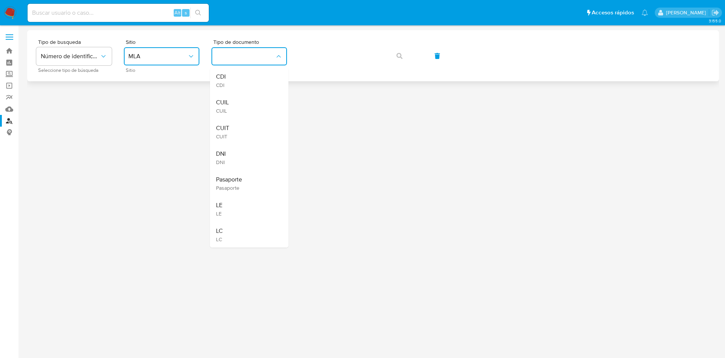
drag, startPoint x: 234, startPoint y: 133, endPoint x: 317, endPoint y: 68, distance: 105.5
click at [242, 122] on div "CUIT CUIT" at bounding box center [247, 132] width 62 height 26
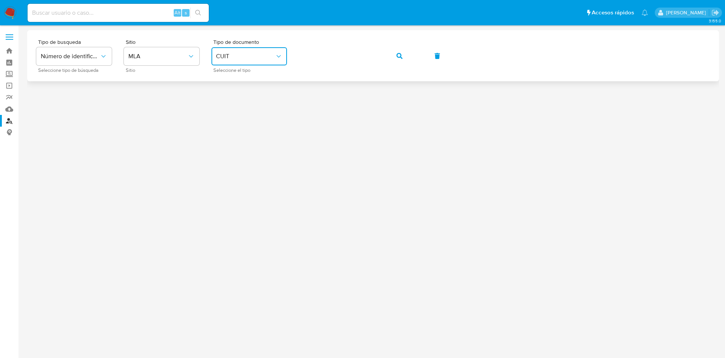
click at [406, 52] on button "button" at bounding box center [400, 56] width 26 height 18
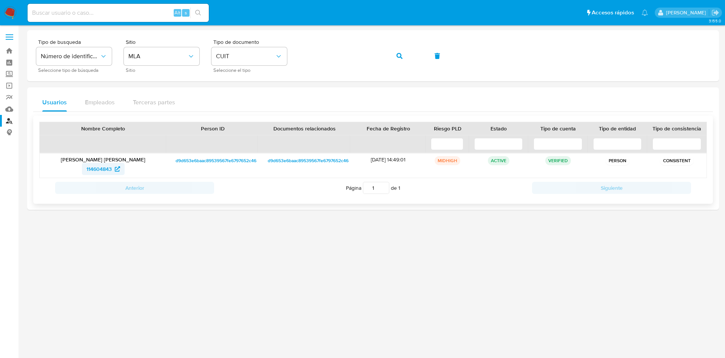
click at [108, 169] on span "114604843" at bounding box center [98, 169] width 25 height 12
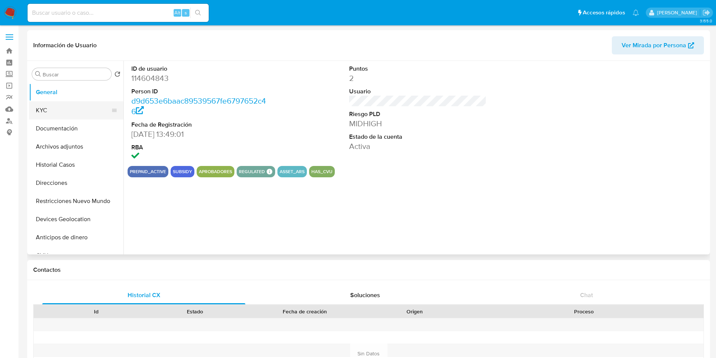
click at [87, 111] on button "KYC" at bounding box center [73, 110] width 88 height 18
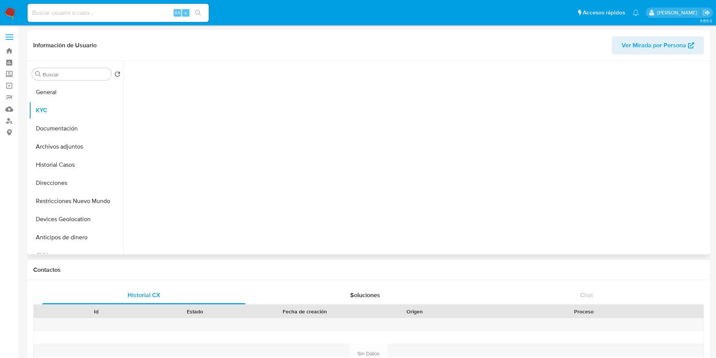
select select "10"
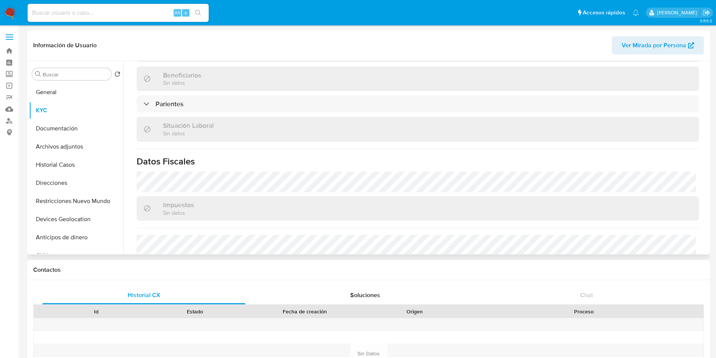
scroll to position [384, 0]
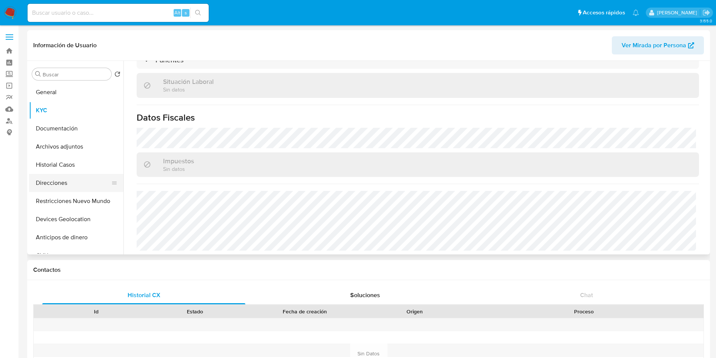
drag, startPoint x: 78, startPoint y: 167, endPoint x: 72, endPoint y: 174, distance: 9.4
click at [74, 172] on button "Historial Casos" at bounding box center [76, 165] width 94 height 18
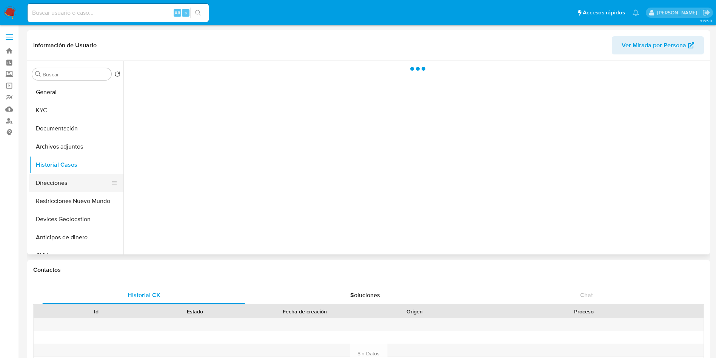
scroll to position [0, 0]
click at [68, 182] on button "Direcciones" at bounding box center [73, 183] width 88 height 18
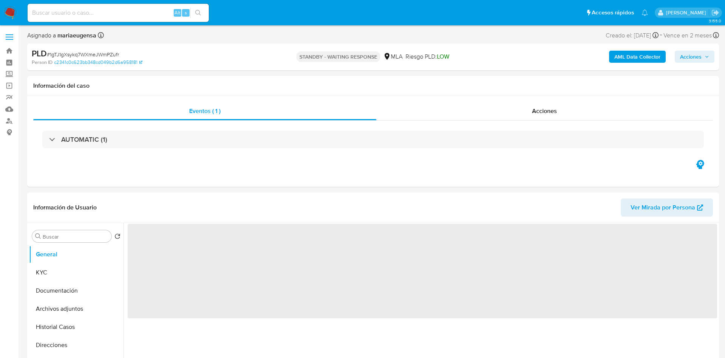
select select "10"
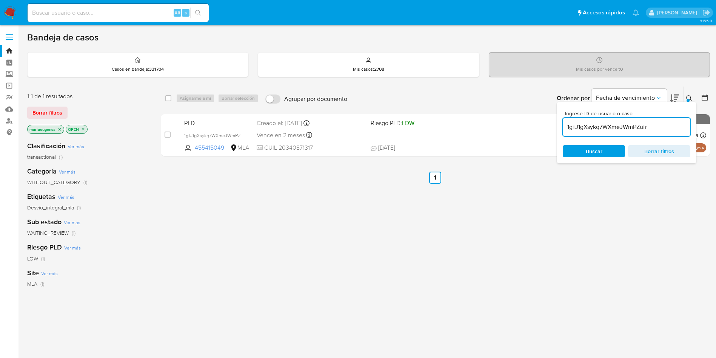
click at [662, 126] on input "1gTJ1gXsykq7WXmeJWmPZufr" at bounding box center [627, 127] width 128 height 10
type input "kBwY0n0a9ps7w2xIpf9UsM2z"
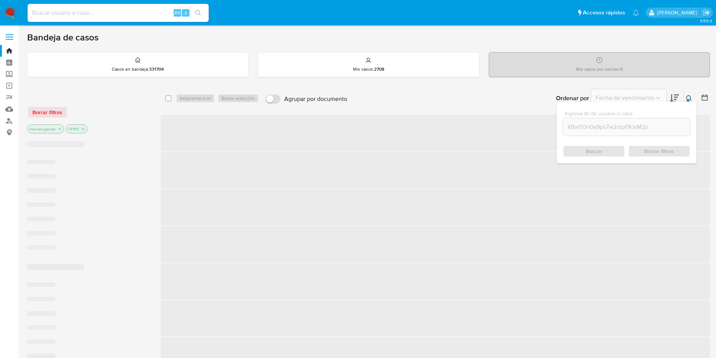
click at [689, 96] on icon at bounding box center [690, 98] width 6 height 6
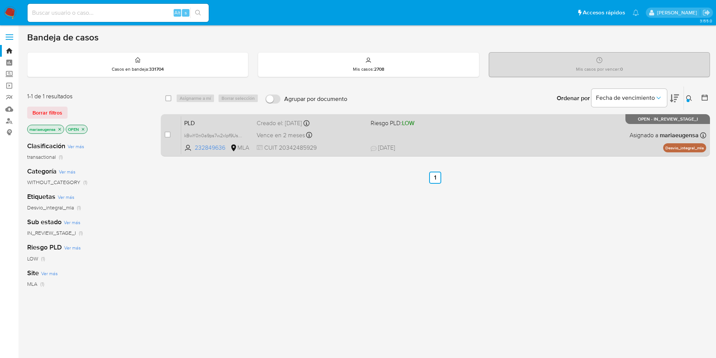
click at [213, 122] on span "PLD" at bounding box center [217, 122] width 66 height 10
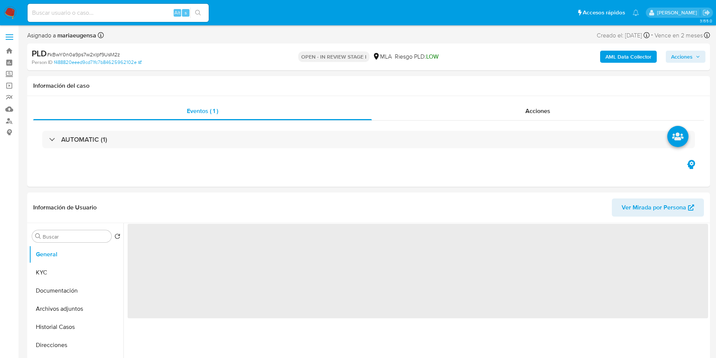
click at [117, 55] on span "# kBwY0n0a9ps7w2xIpf9UsM2z" at bounding box center [83, 55] width 73 height 8
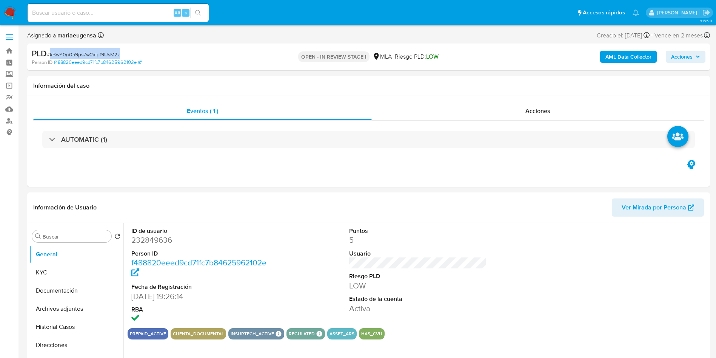
click at [117, 54] on span "# kBwY0n0a9ps7w2xIpf9UsM2z" at bounding box center [83, 55] width 73 height 8
copy span "kBwY0n0a9ps7w2xIpf9UsM2z"
click at [142, 244] on dd "232849636" at bounding box center [200, 240] width 138 height 11
copy dd "232849636"
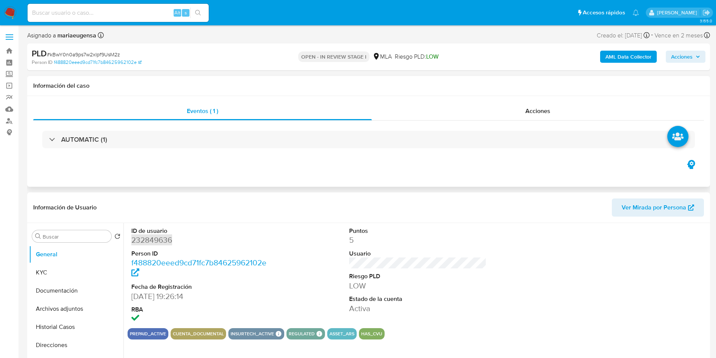
select select "10"
click at [156, 237] on dd "232849636" at bounding box center [200, 240] width 138 height 11
click at [71, 236] on input "Buscar" at bounding box center [76, 236] width 66 height 7
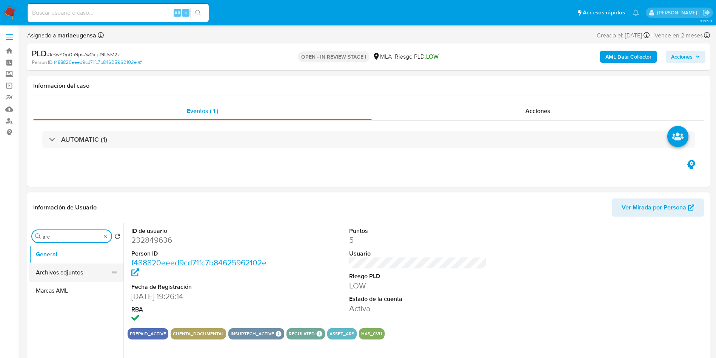
type input "arc"
click at [85, 265] on button "Archivos adjuntos" at bounding box center [73, 272] width 88 height 18
